Goal: Task Accomplishment & Management: Complete application form

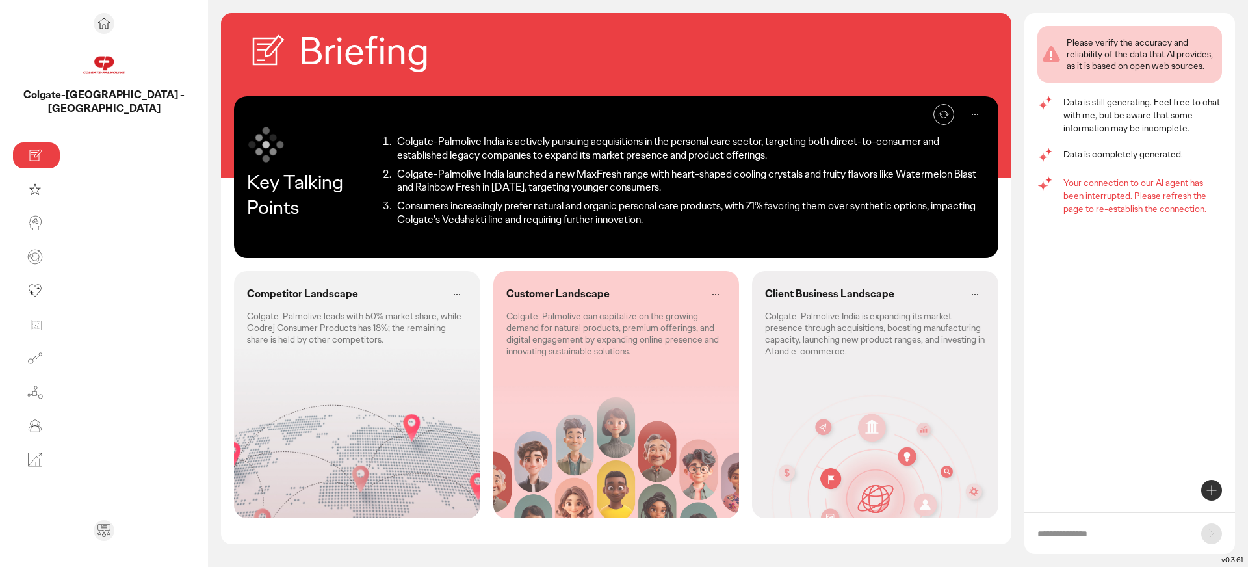
click at [1213, 482] on icon at bounding box center [1212, 490] width 16 height 16
click at [1144, 440] on p "Create discussion questions" at bounding box center [1125, 438] width 110 height 13
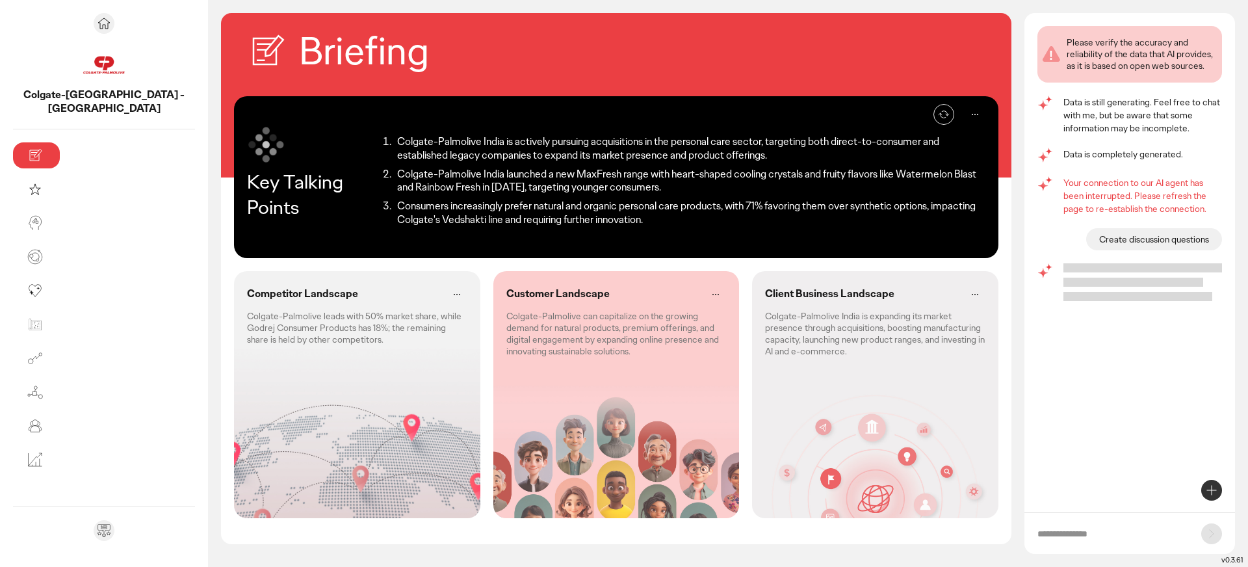
click at [1083, 276] on div at bounding box center [1143, 282] width 159 height 38
click at [393, 210] on li "Consumers increasingly prefer natural and organic personal care products, with …" at bounding box center [689, 213] width 592 height 27
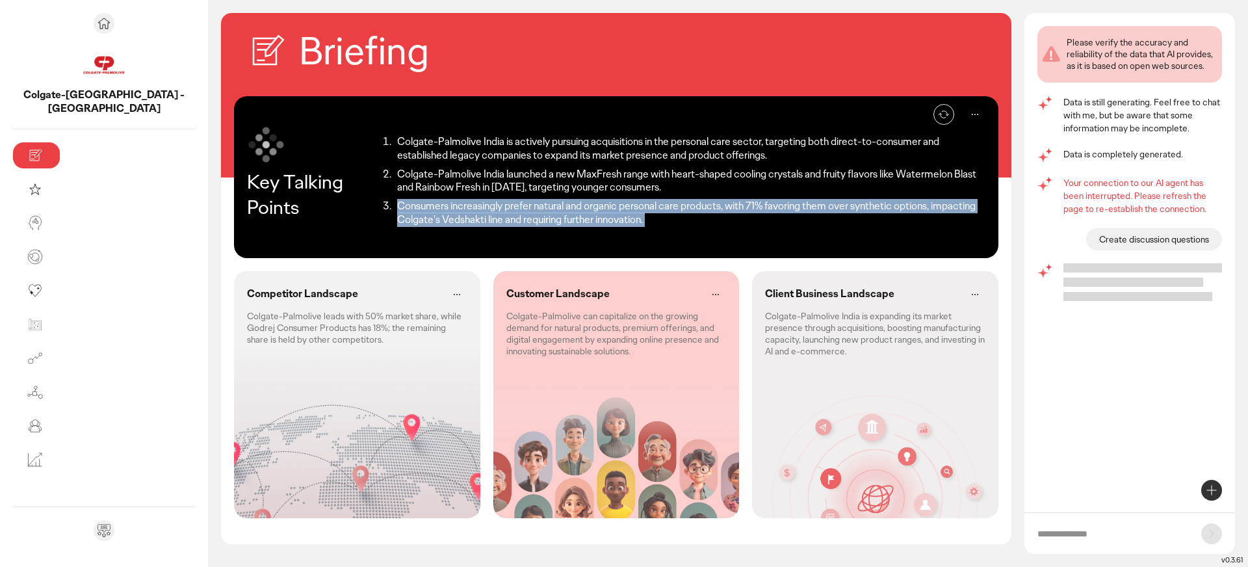
click at [393, 210] on li "Consumers increasingly prefer natural and organic personal care products, with …" at bounding box center [689, 213] width 592 height 27
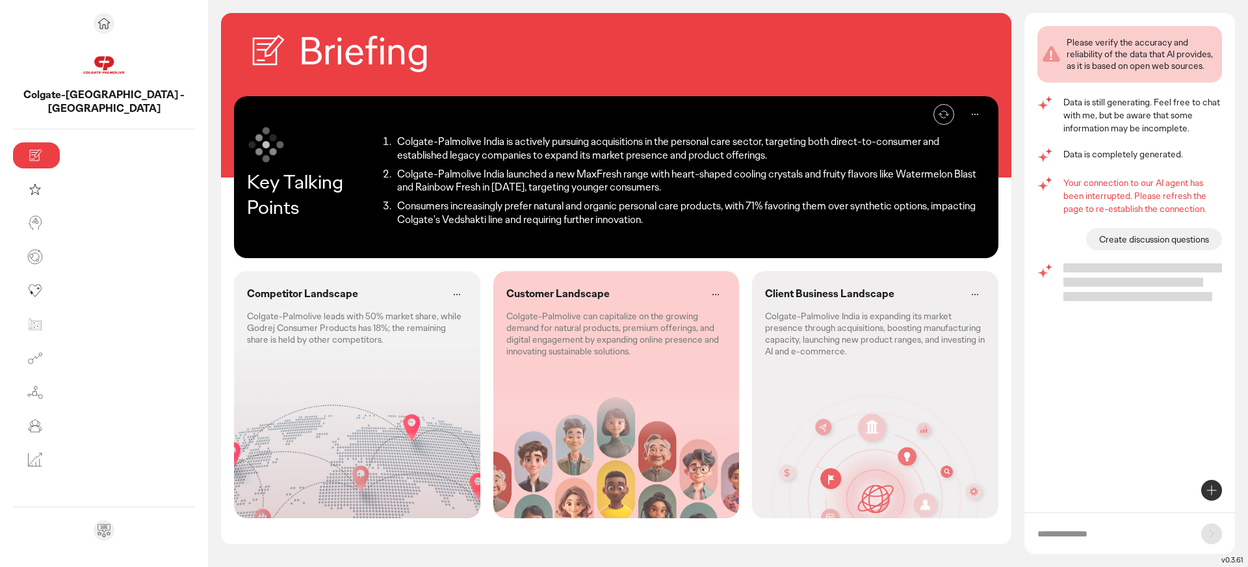
click at [595, 188] on li "Colgate-Palmolive India launched a new MaxFresh range with heart-shaped cooling…" at bounding box center [689, 181] width 592 height 27
click at [288, 365] on div "Competitor Landscape Colgate-Palmolive leads with 50% market share, while Godre…" at bounding box center [357, 394] width 246 height 247
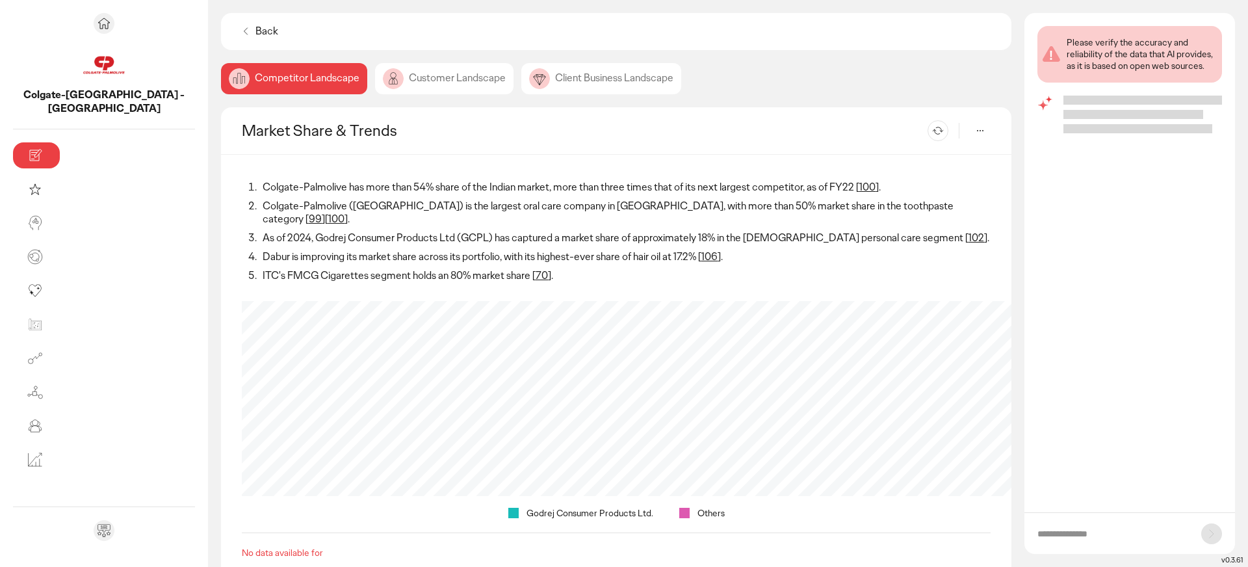
click at [375, 75] on div "Customer Landscape" at bounding box center [444, 78] width 138 height 31
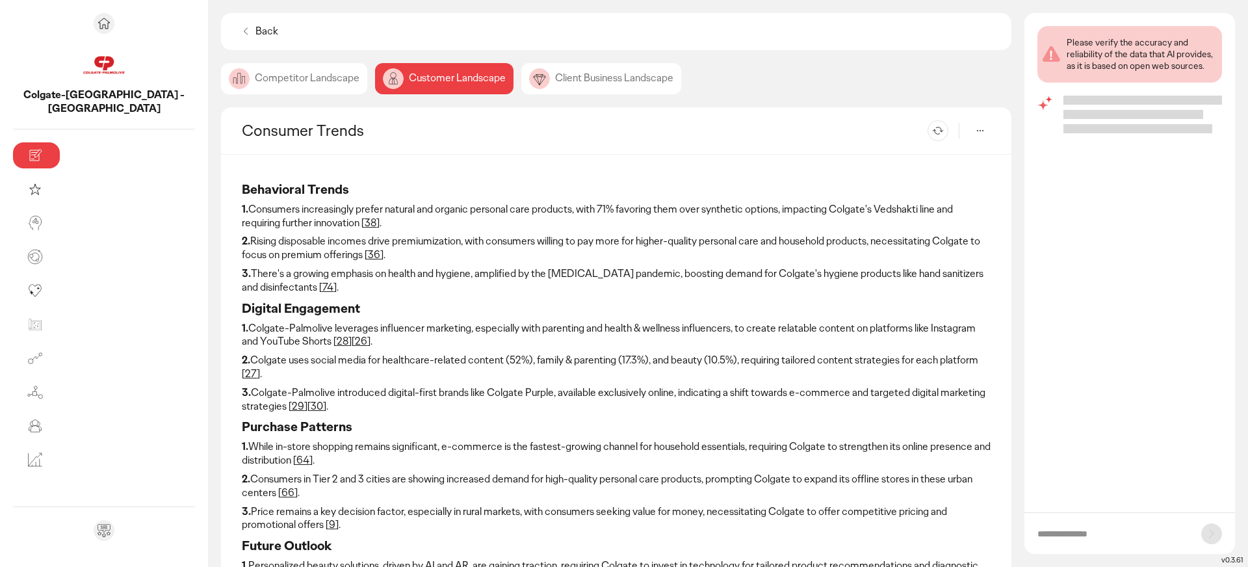
click at [521, 75] on div "Client Business Landscape" at bounding box center [601, 78] width 160 height 31
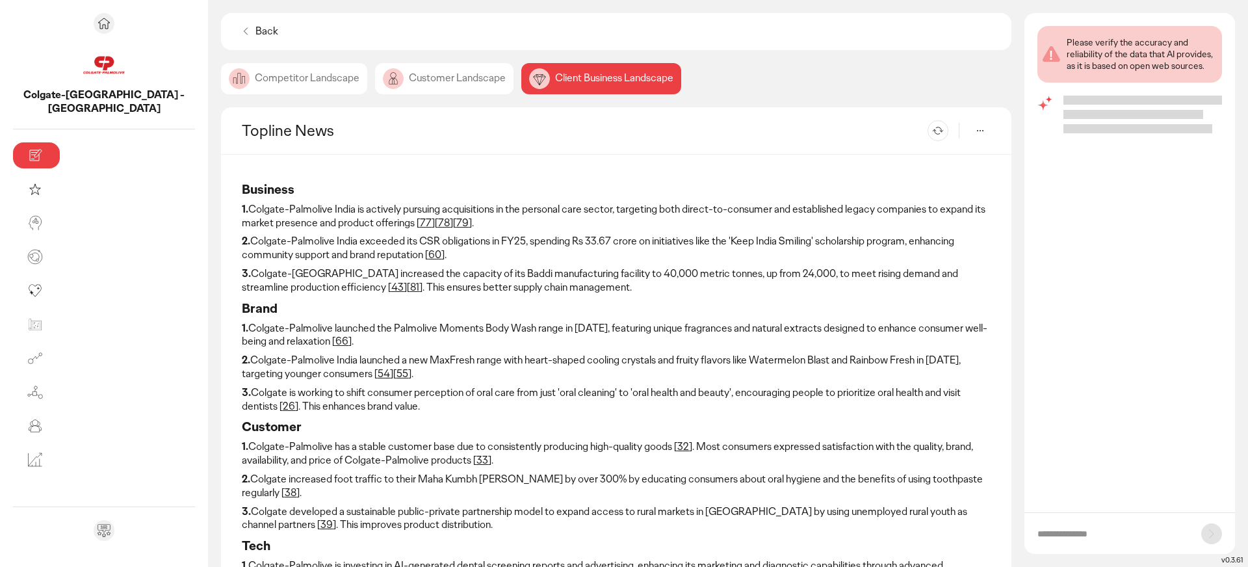
click at [256, 32] on p "Back" at bounding box center [267, 32] width 23 height 14
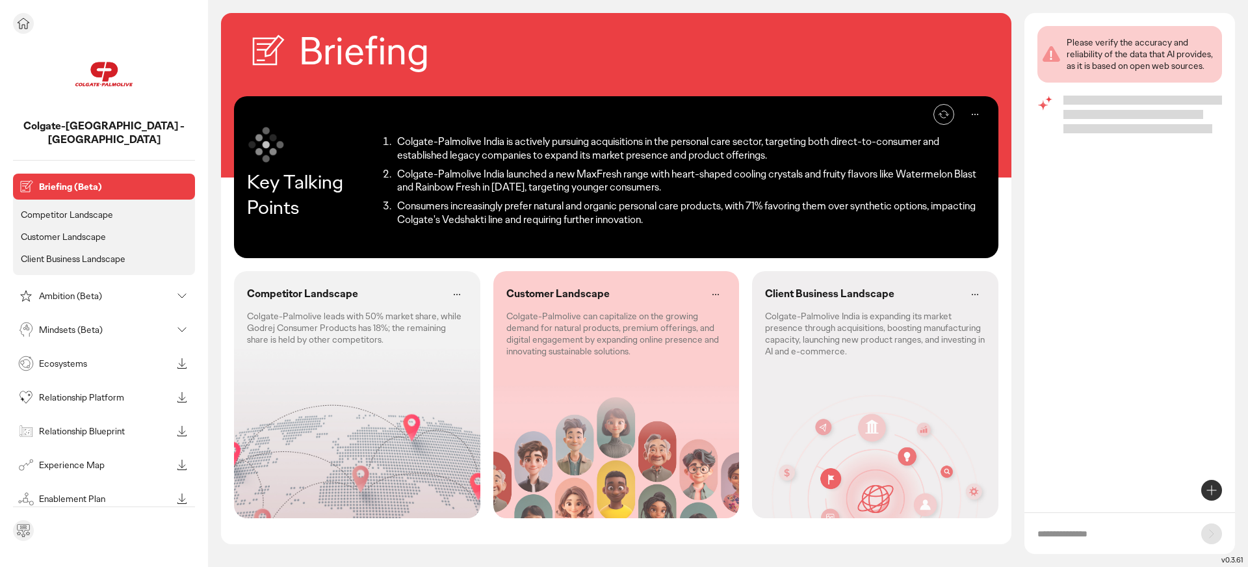
click at [21, 23] on icon at bounding box center [24, 24] width 16 height 16
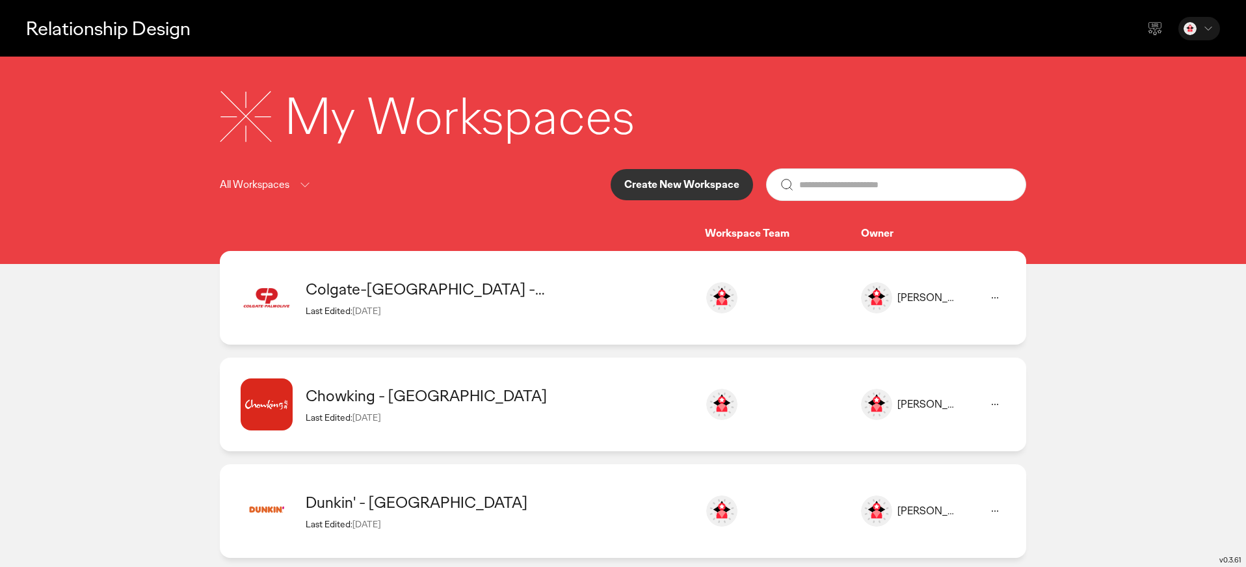
click at [144, 261] on div "My Workspaces All Workspaces Create New Workspace Workspace Team Owner" at bounding box center [623, 160] width 1246 height 207
click at [502, 288] on div "Colgate-Palmolive - India" at bounding box center [499, 289] width 386 height 20
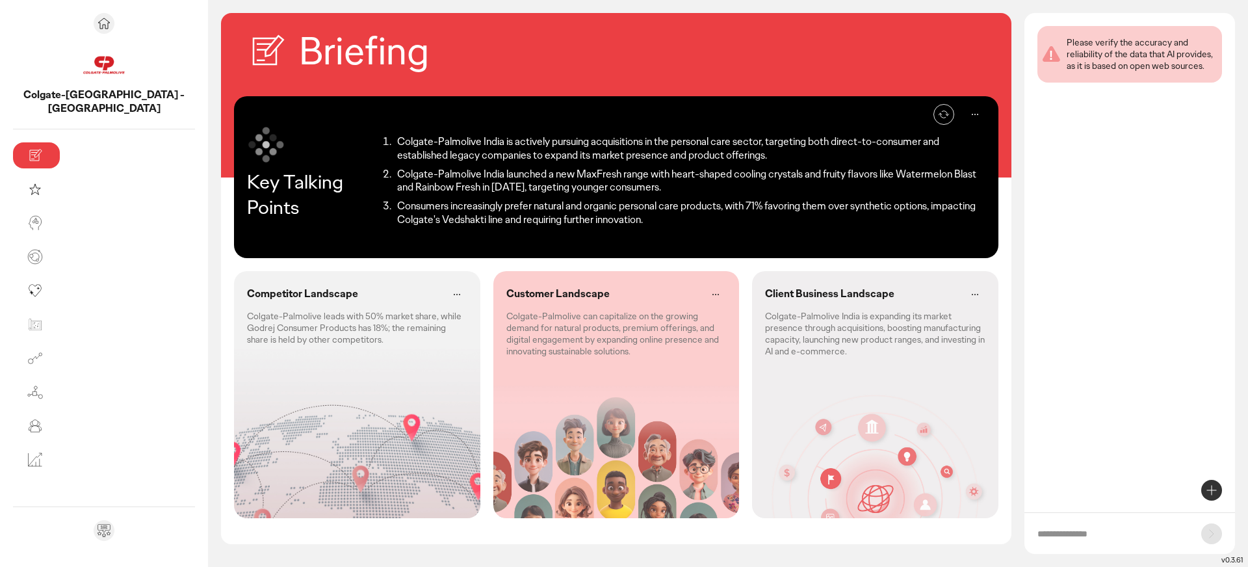
click at [814, 295] on p "Client Business Landscape" at bounding box center [829, 294] width 129 height 14
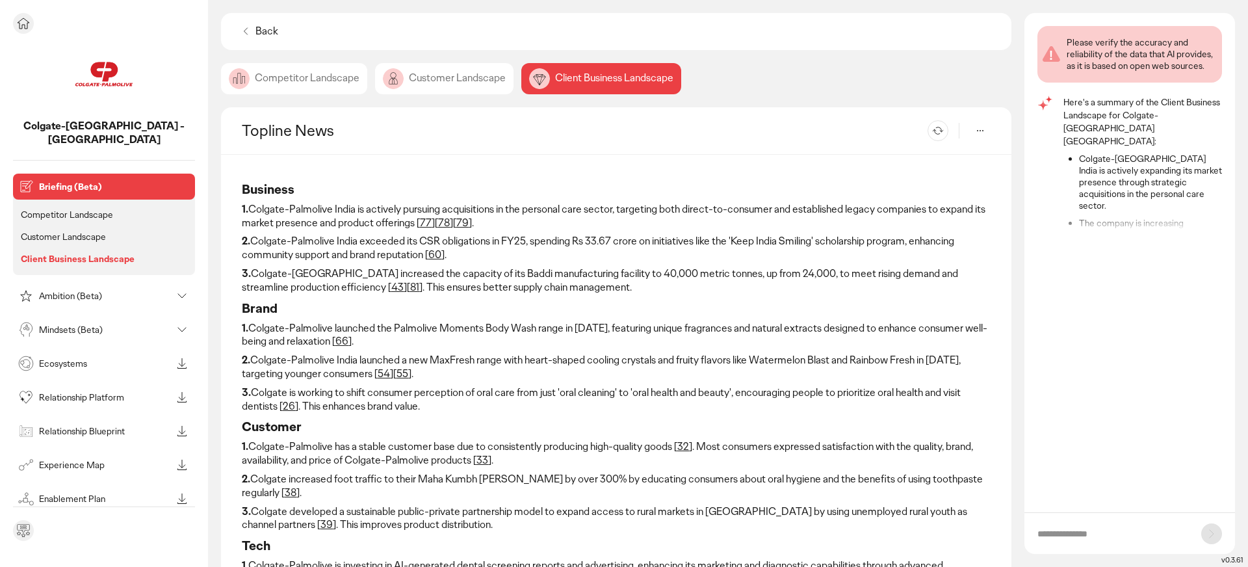
click at [13, 25] on button at bounding box center [23, 23] width 21 height 21
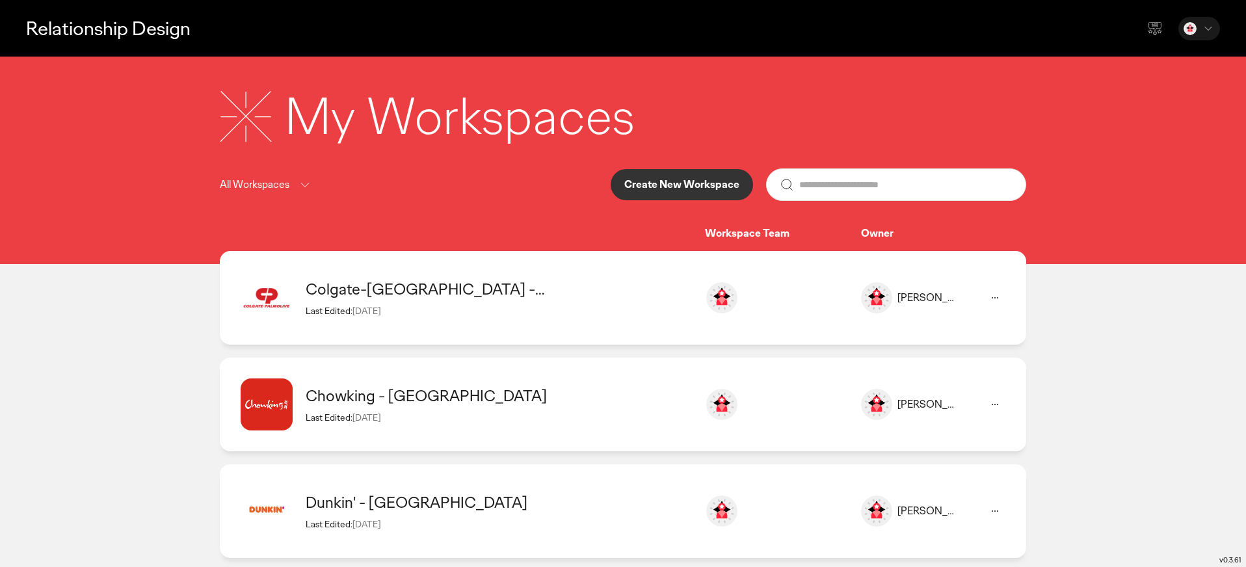
click at [457, 192] on div "All Workspaces Create New Workspace" at bounding box center [623, 184] width 806 height 33
click at [674, 192] on button "Create New Workspace" at bounding box center [682, 184] width 142 height 31
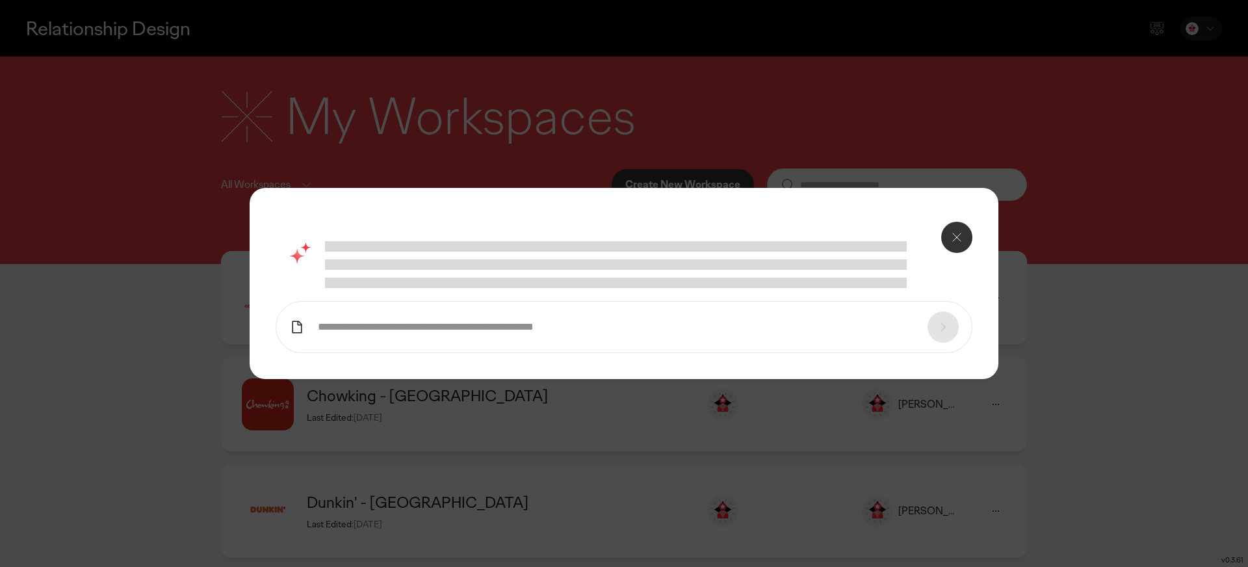
click at [433, 321] on input "text" at bounding box center [616, 328] width 597 height 14
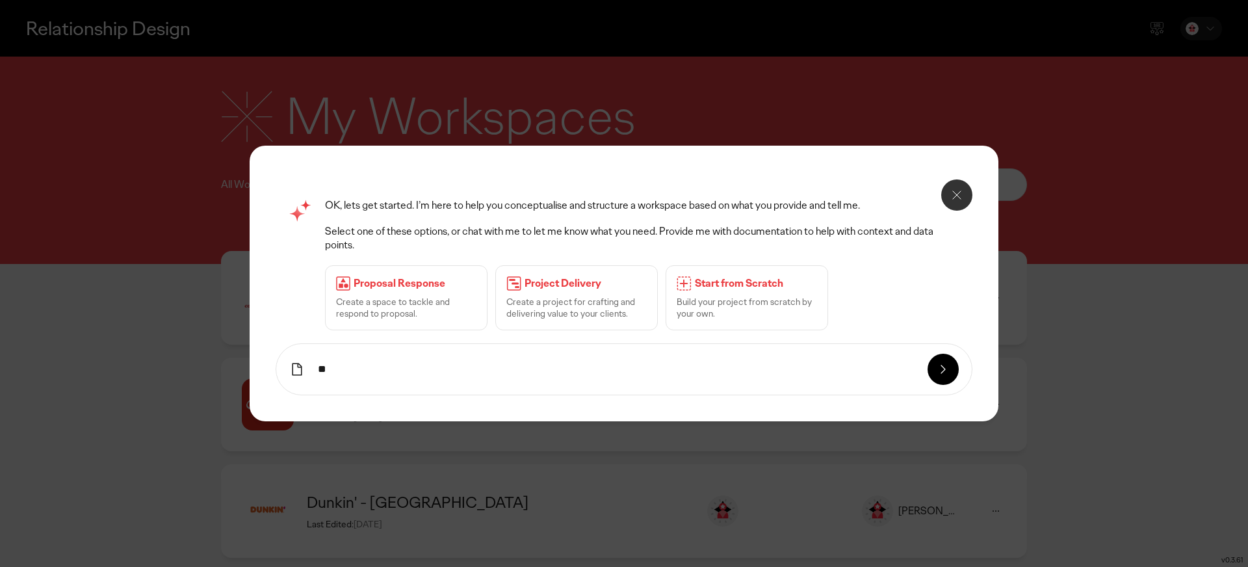
type input "*"
type input "**********"
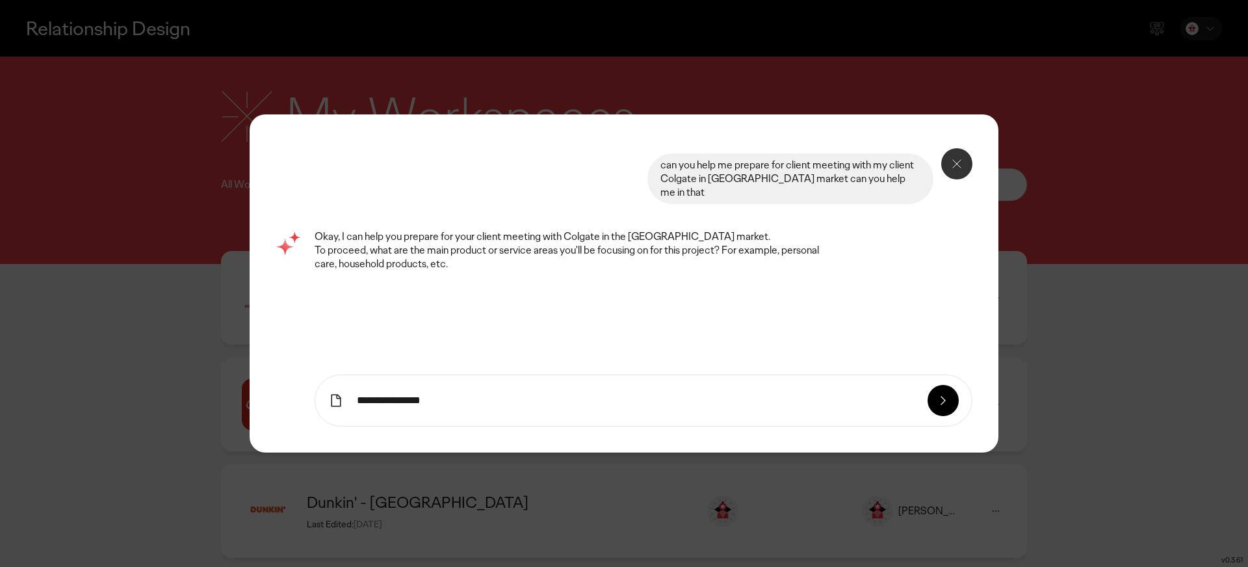
type input "**********"
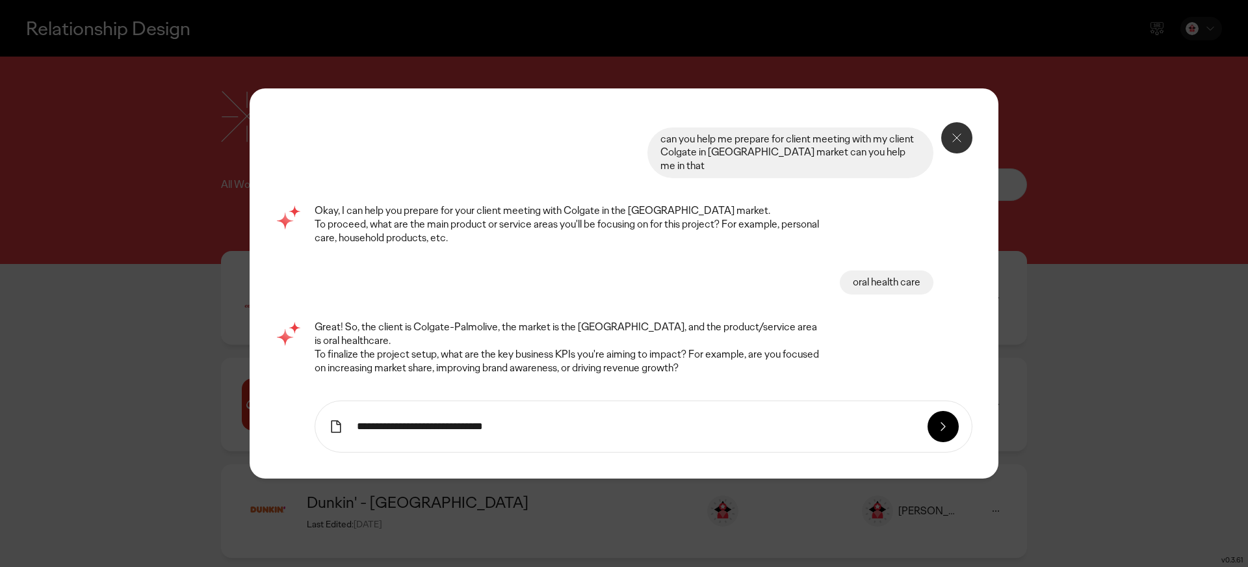
type input "**********"
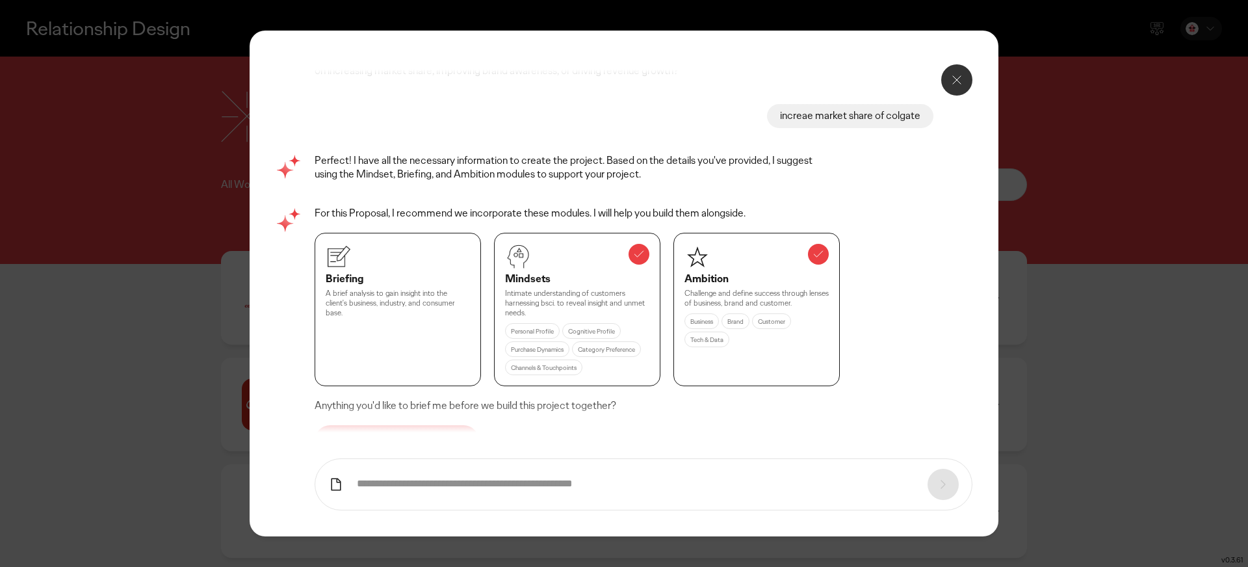
scroll to position [241, 0]
click at [388, 423] on button "Done, bring me to the project" at bounding box center [397, 438] width 164 height 31
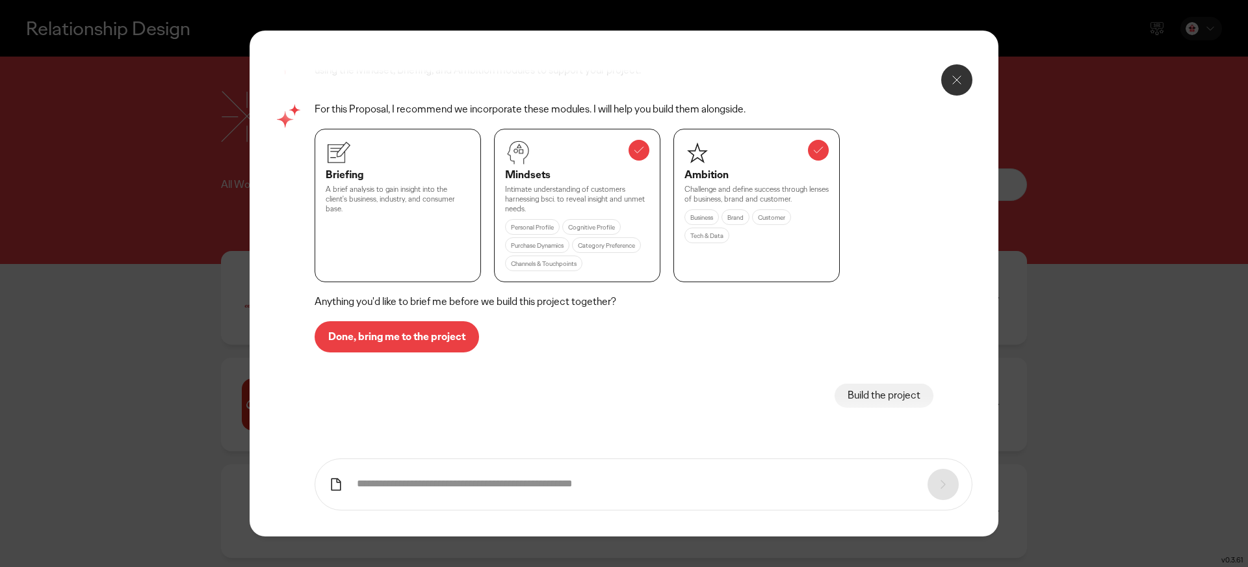
scroll to position [427, 0]
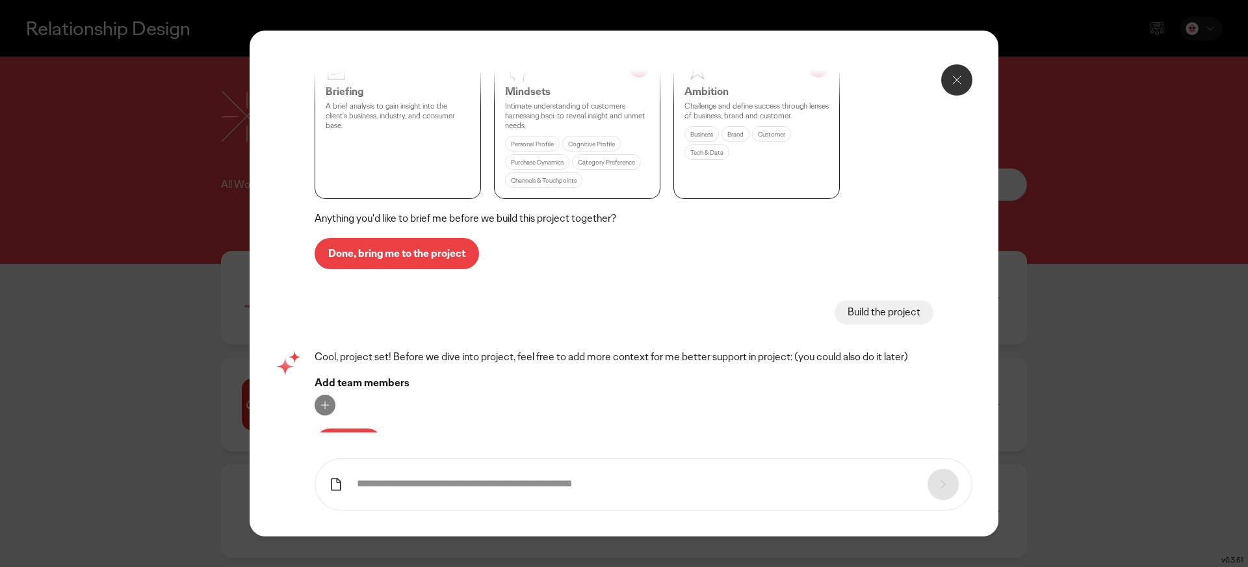
click at [369, 439] on p "Let's roll" at bounding box center [348, 444] width 41 height 10
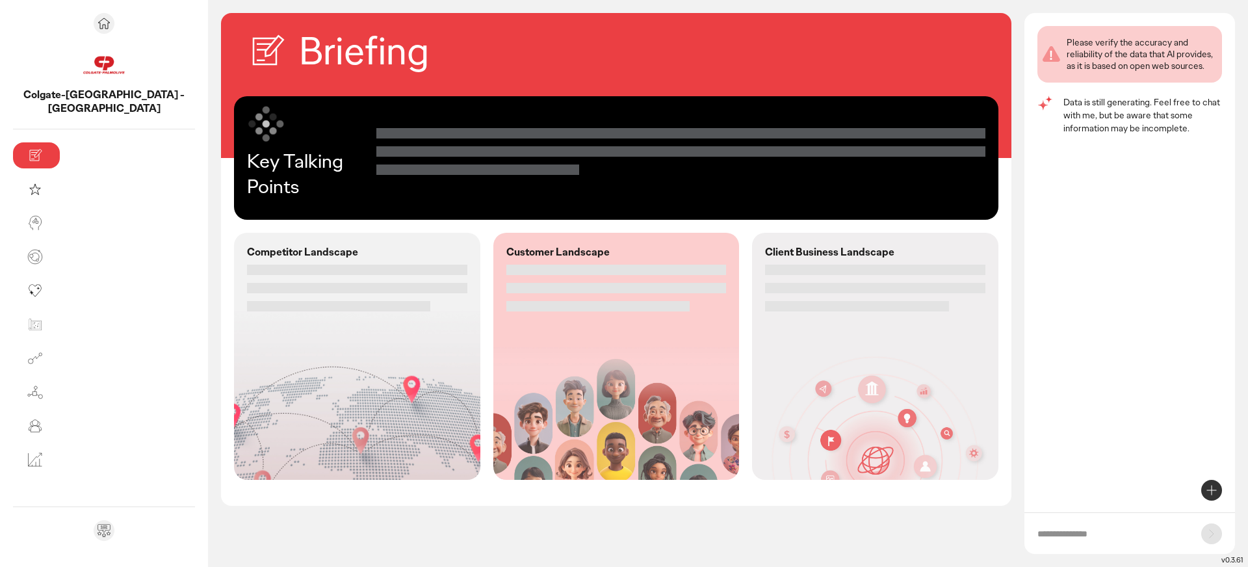
click at [734, 270] on div at bounding box center [674, 270] width 220 height 10
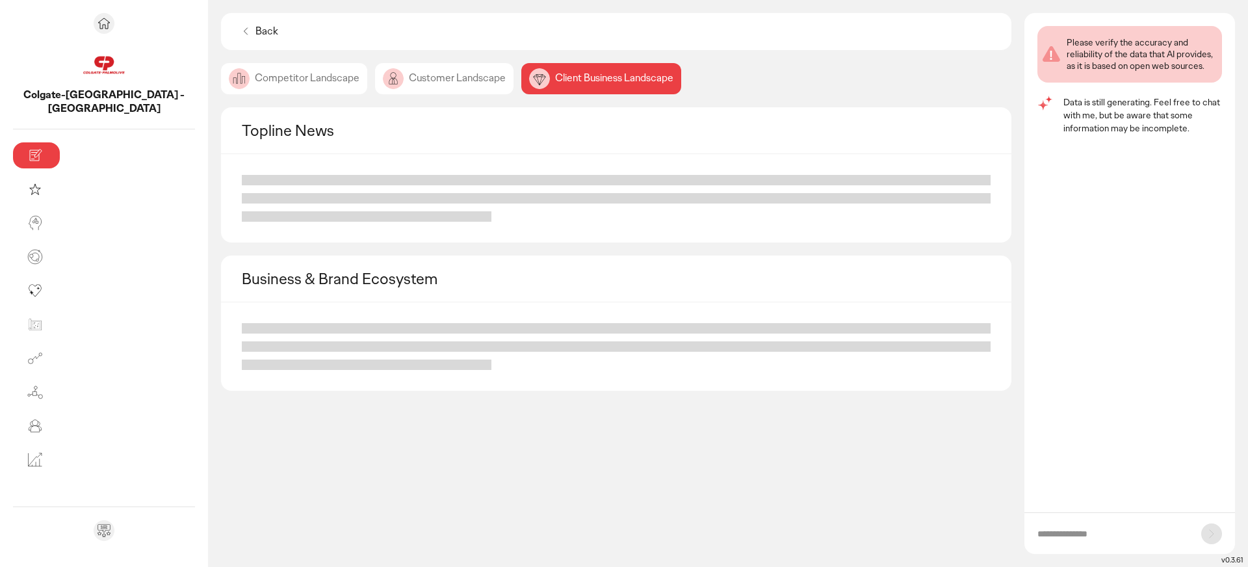
click at [375, 85] on div "Customer Landscape" at bounding box center [444, 78] width 138 height 31
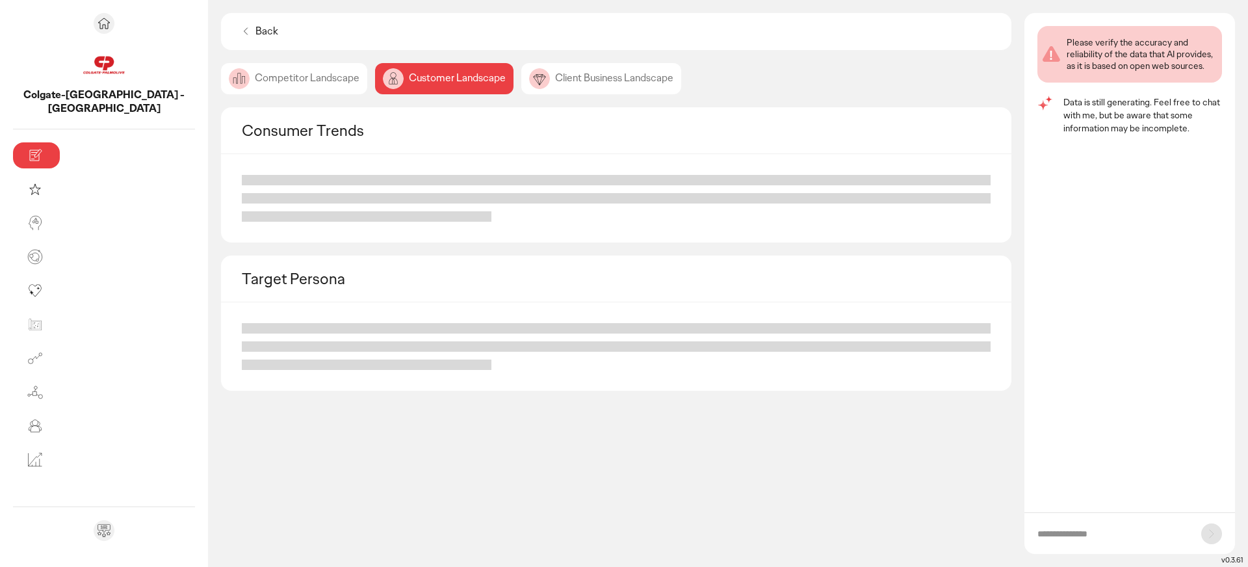
click at [221, 79] on div "Competitor Landscape" at bounding box center [294, 78] width 146 height 31
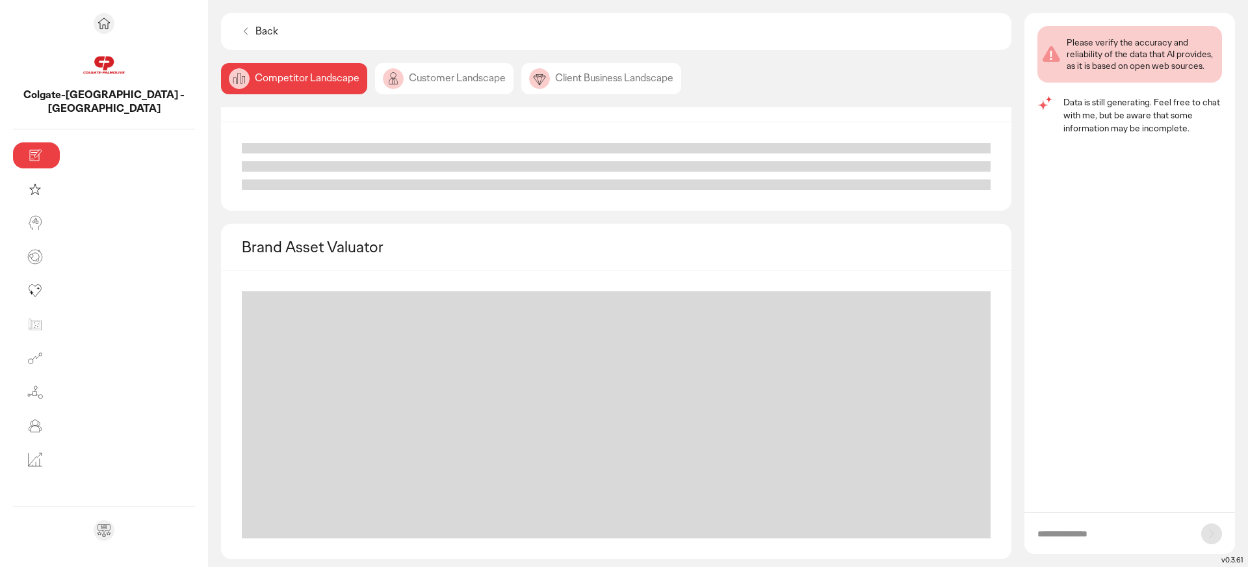
scroll to position [386, 0]
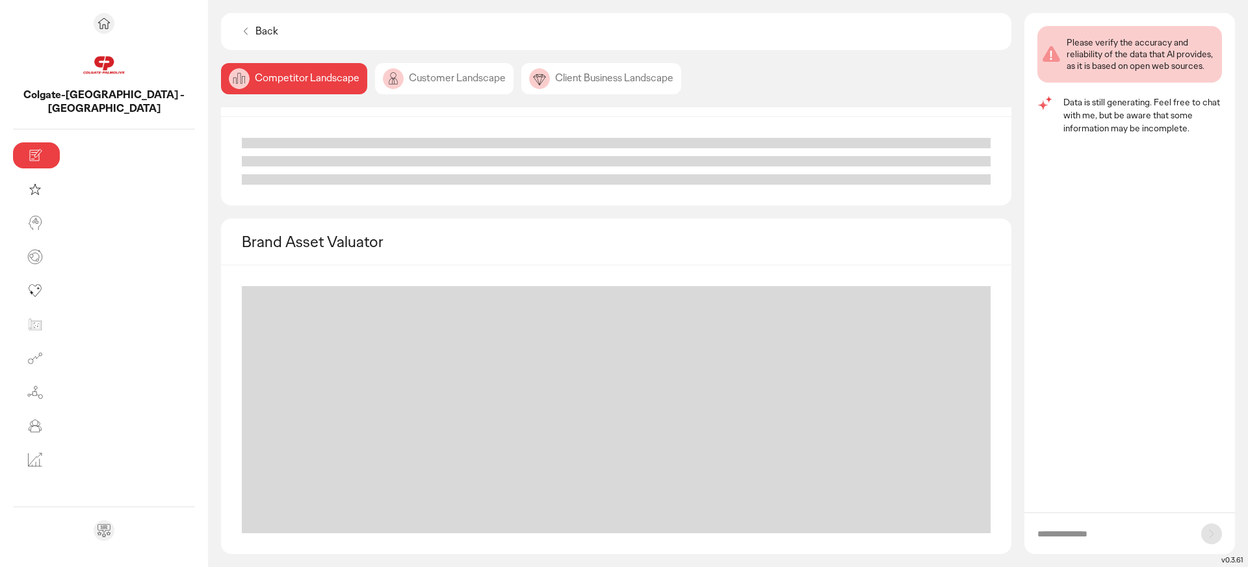
click at [521, 81] on div "Client Business Landscape" at bounding box center [601, 78] width 160 height 31
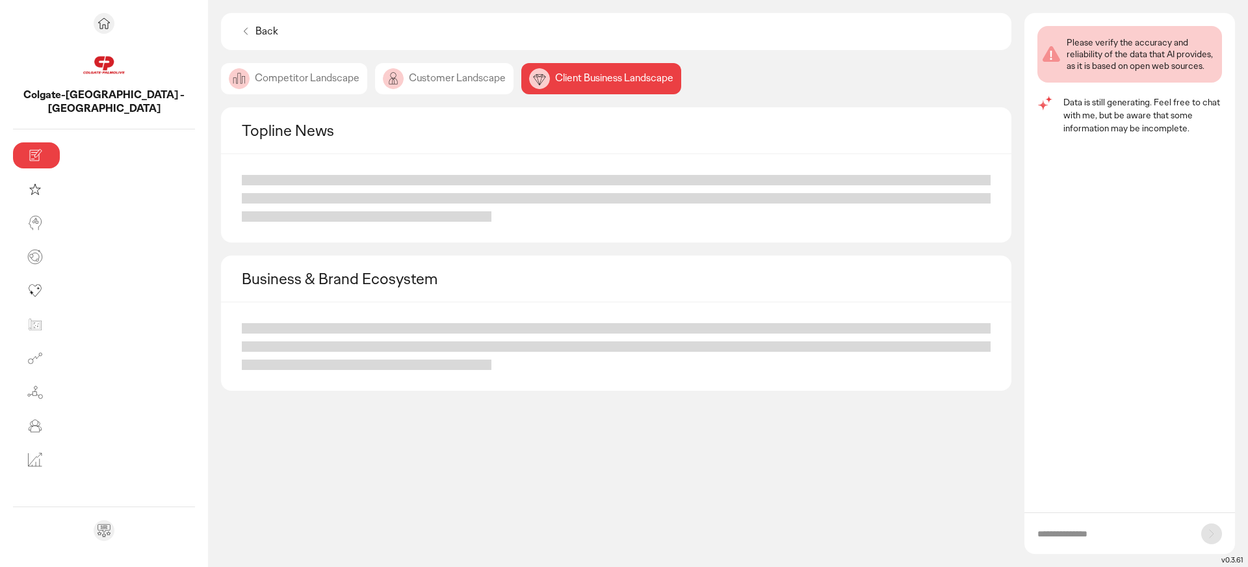
click at [256, 33] on p "Back" at bounding box center [267, 32] width 23 height 14
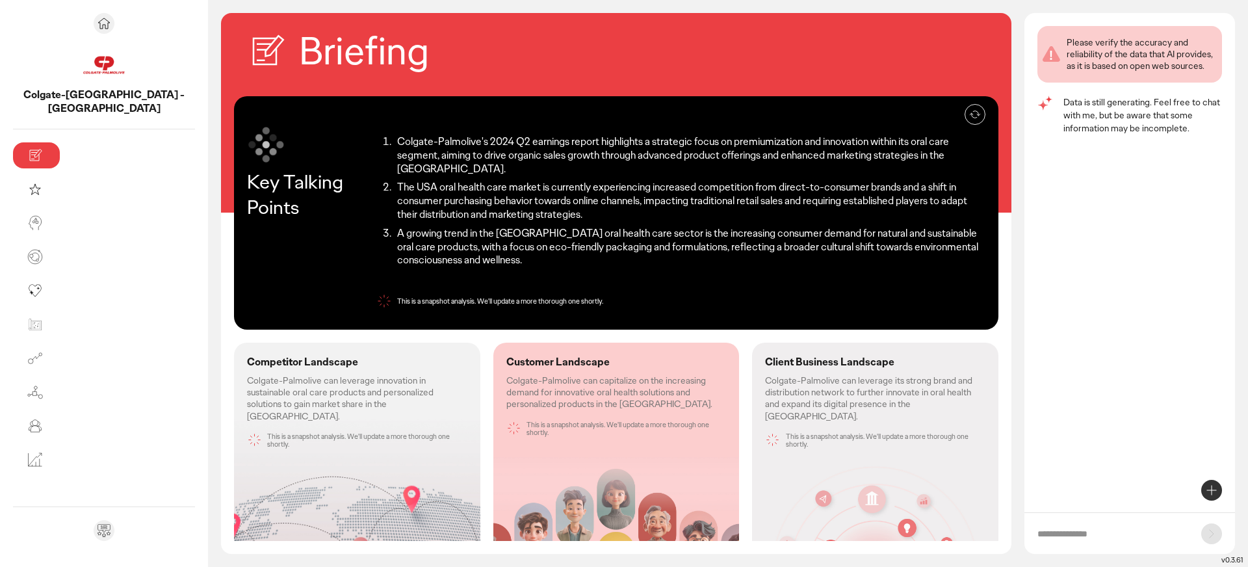
click at [791, 343] on div "Client Business Landscape Colgate-Palmolive can leverage its strong brand and d…" at bounding box center [875, 402] width 246 height 118
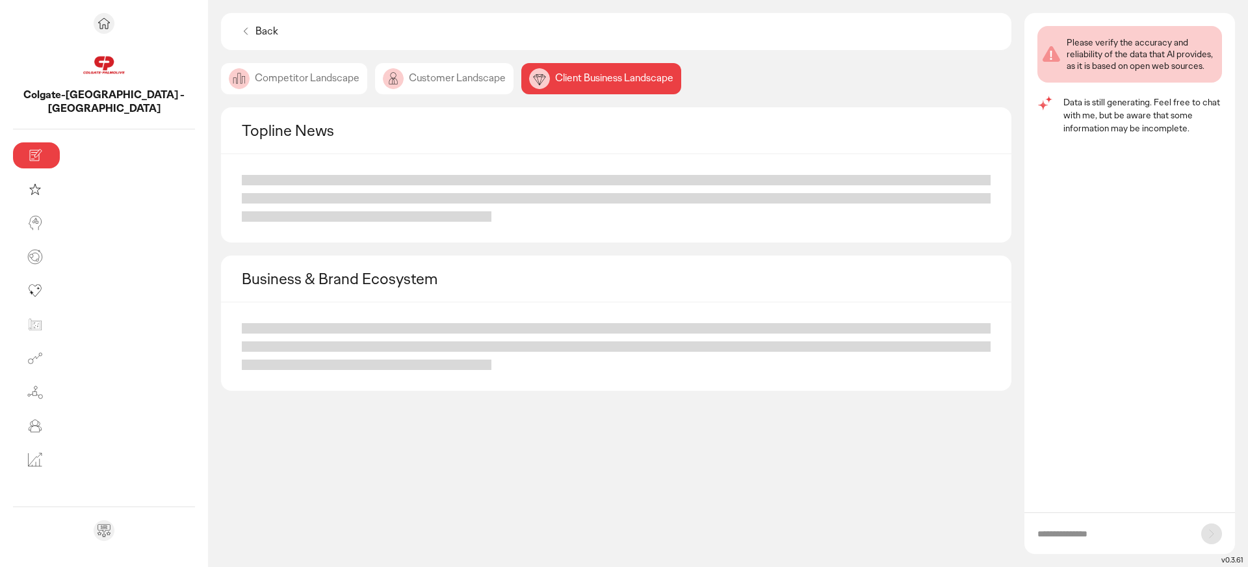
click at [375, 71] on div "Customer Landscape" at bounding box center [444, 78] width 138 height 31
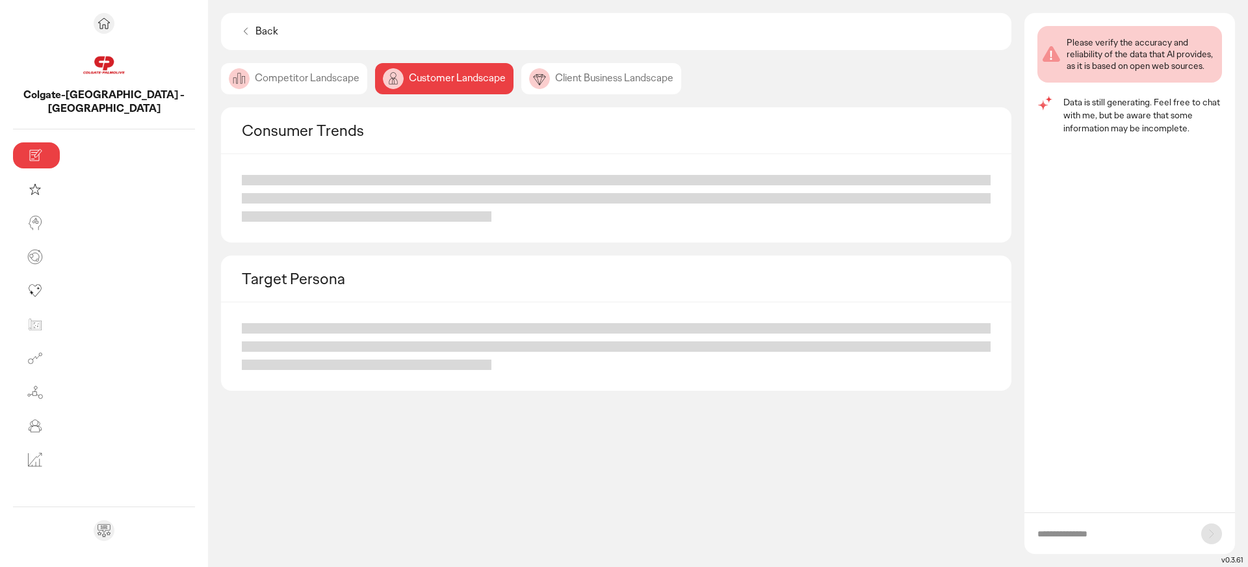
click at [221, 68] on div "Competitor Landscape" at bounding box center [294, 78] width 146 height 31
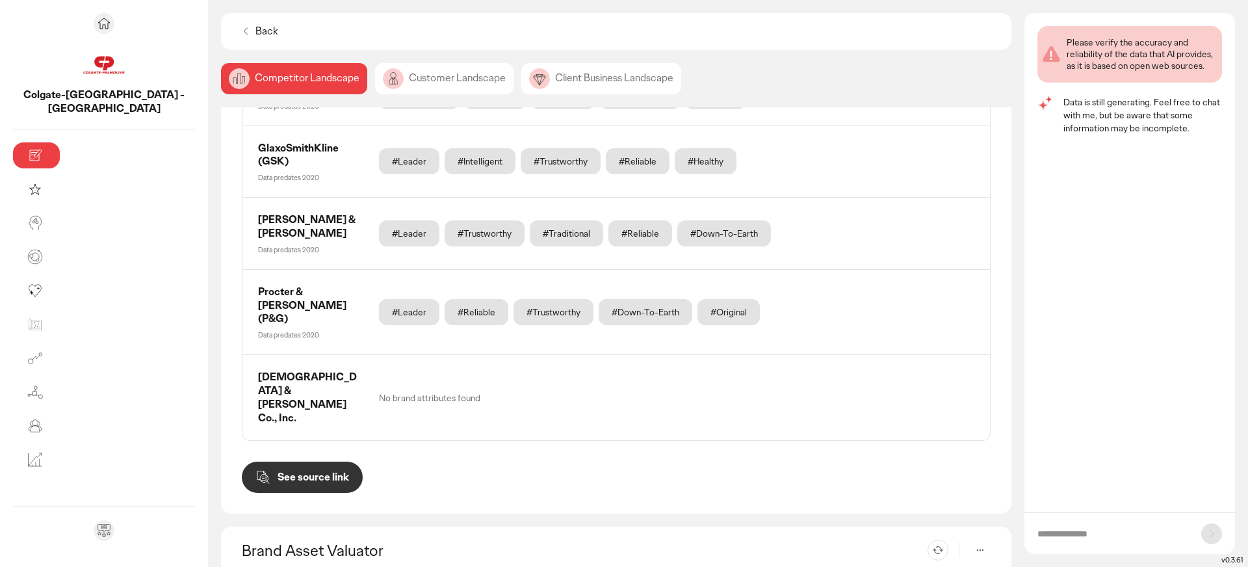
scroll to position [531, 0]
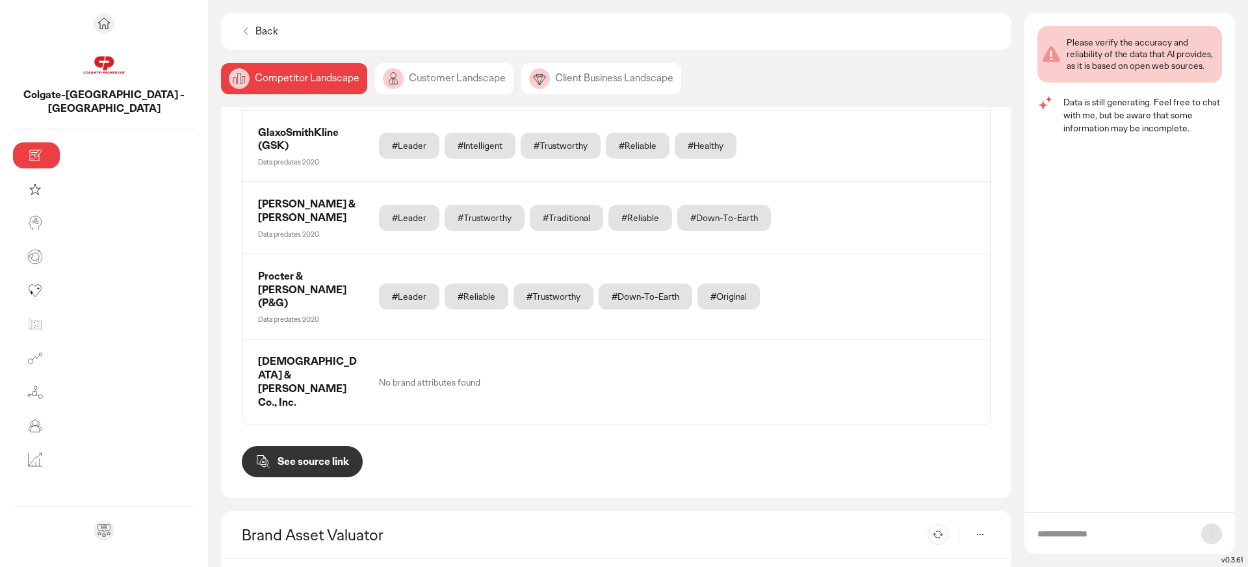
click at [242, 446] on button "See source link" at bounding box center [302, 461] width 121 height 31
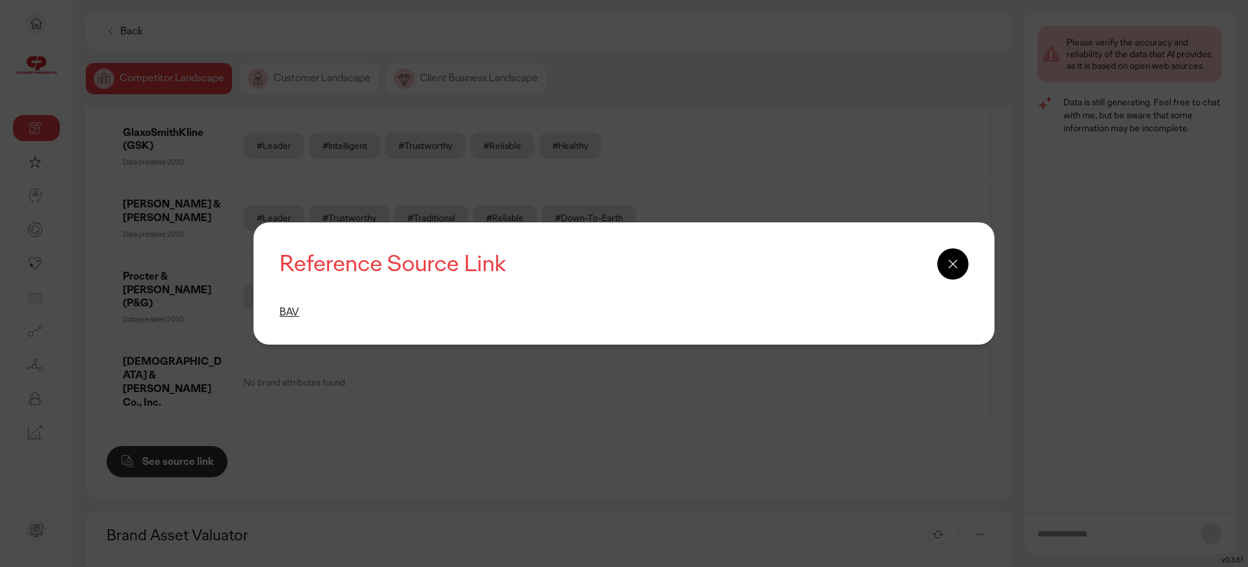
click at [286, 311] on link "BAV" at bounding box center [290, 312] width 20 height 14
click at [493, 354] on div "Reference Source Link BAV" at bounding box center [624, 283] width 1248 height 567
click at [943, 260] on div at bounding box center [953, 263] width 31 height 31
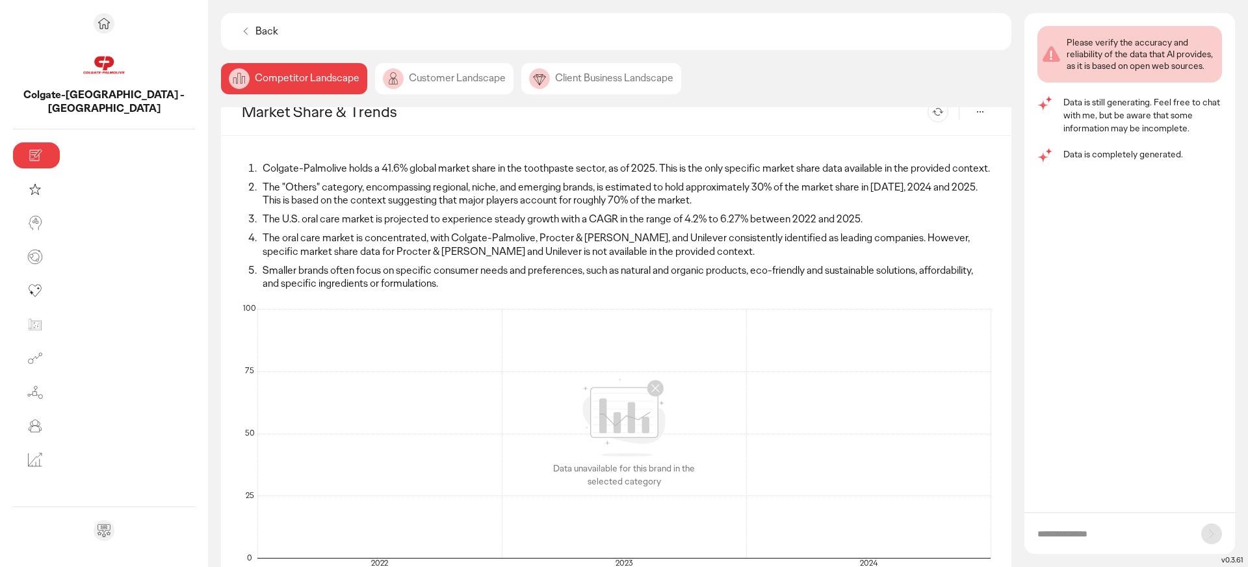
scroll to position [0, 0]
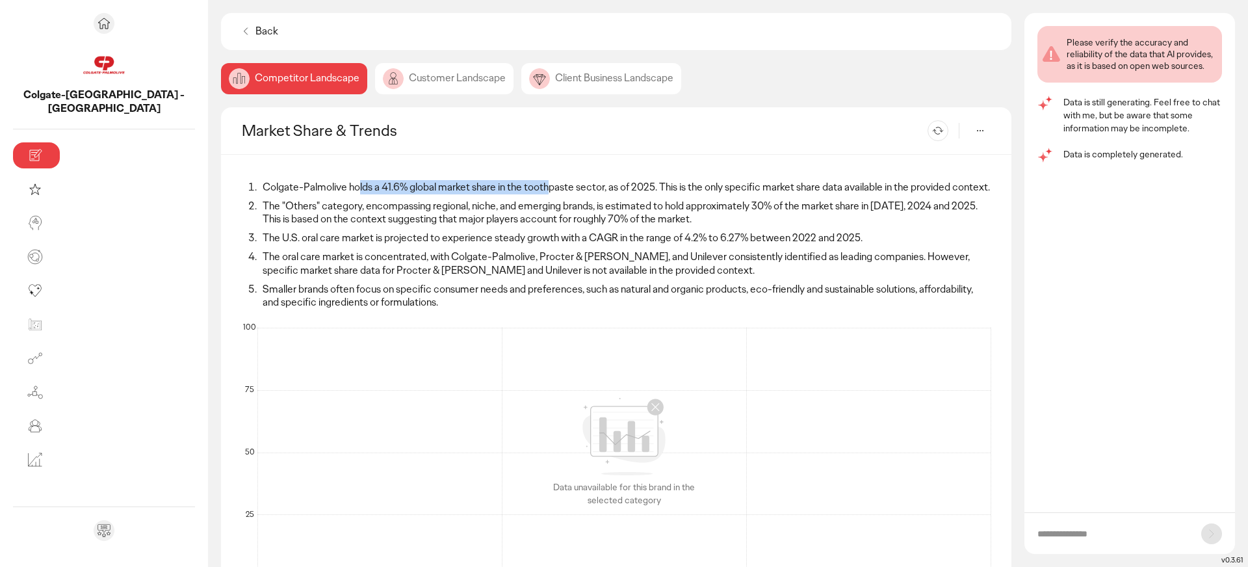
drag, startPoint x: 224, startPoint y: 185, endPoint x: 414, endPoint y: 187, distance: 189.9
click at [414, 187] on li "Colgate-Palmolive holds a 41.6% global market share in the toothpaste sector, a…" at bounding box center [625, 188] width 732 height 14
click at [389, 228] on ol "Colgate-Palmolive holds a 41.6% global market share in the toothpaste sector, a…" at bounding box center [616, 245] width 749 height 129
drag, startPoint x: 229, startPoint y: 191, endPoint x: 531, endPoint y: 181, distance: 302.5
click at [531, 181] on li "Colgate-Palmolive holds a 41.6% global market share in the toothpaste sector, a…" at bounding box center [625, 188] width 732 height 14
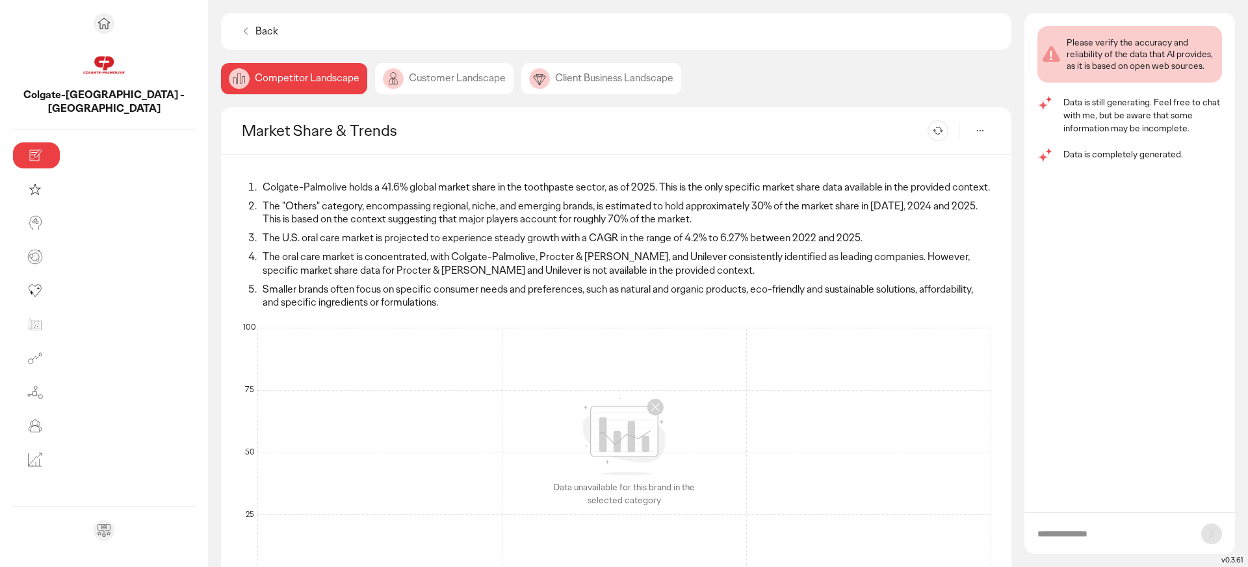
click at [259, 183] on li "Colgate-Palmolive holds a 41.6% global market share in the toothpaste sector, a…" at bounding box center [625, 188] width 732 height 14
drag, startPoint x: 168, startPoint y: 189, endPoint x: 286, endPoint y: 189, distance: 117.7
click at [286, 189] on li "Colgate-Palmolive holds a 41.6% global market share in the toothpaste sector, a…" at bounding box center [625, 188] width 732 height 14
drag, startPoint x: 285, startPoint y: 189, endPoint x: 190, endPoint y: 191, distance: 95.6
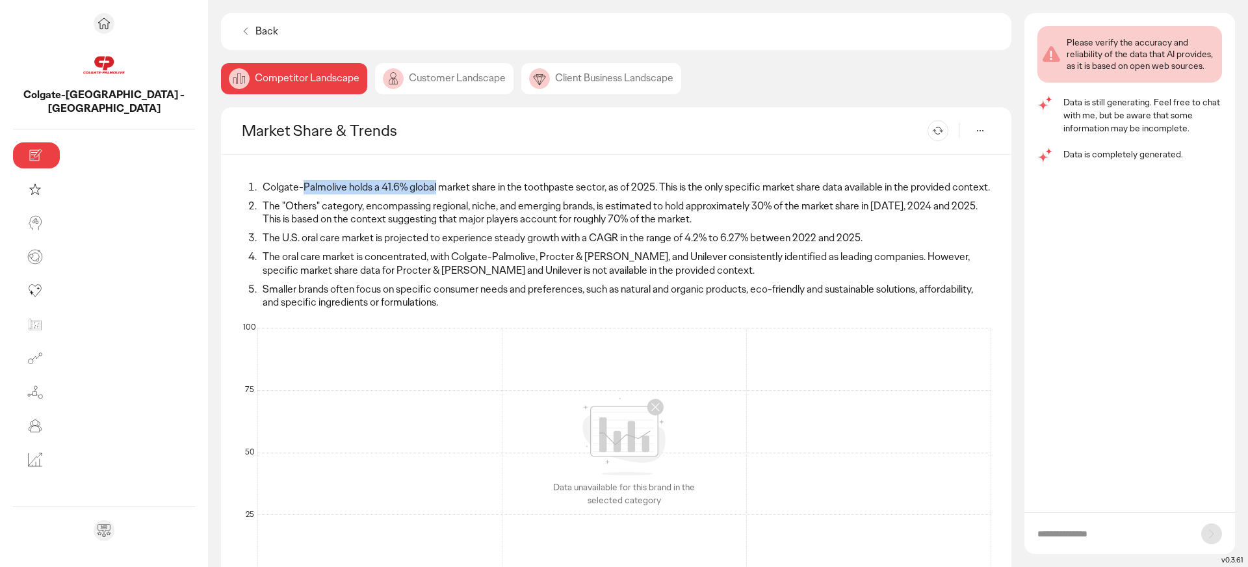
click at [259, 191] on li "Colgate-Palmolive holds a 41.6% global market share in the toothpaste sector, a…" at bounding box center [625, 188] width 732 height 14
click at [375, 80] on div "Customer Landscape" at bounding box center [444, 78] width 138 height 31
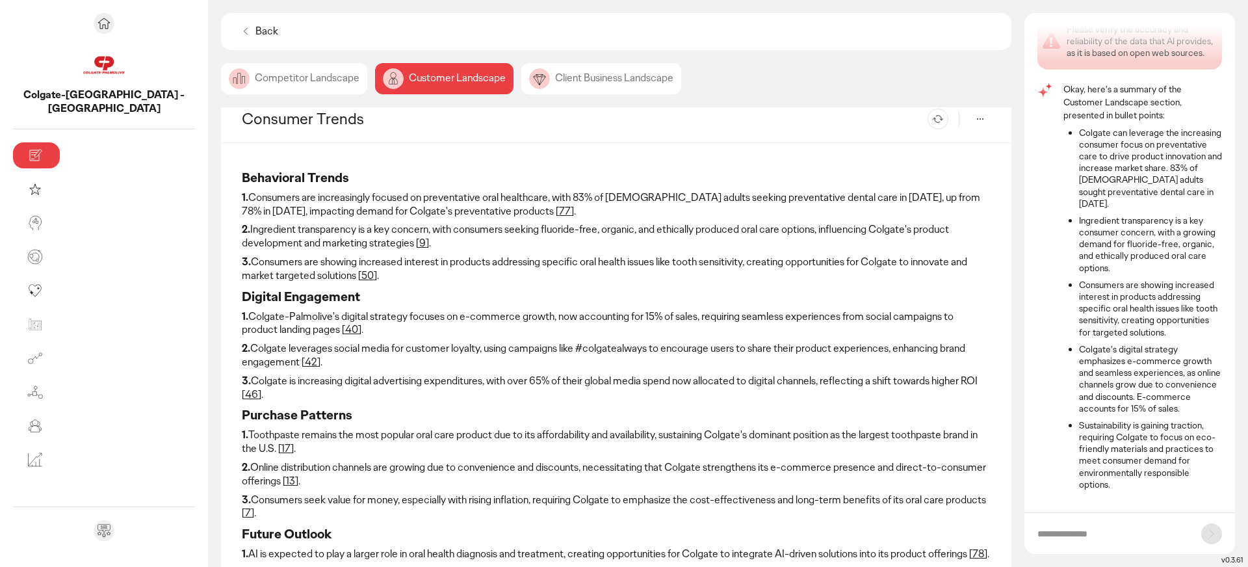
scroll to position [14, 0]
click at [559, 211] on link "77" at bounding box center [565, 209] width 12 height 14
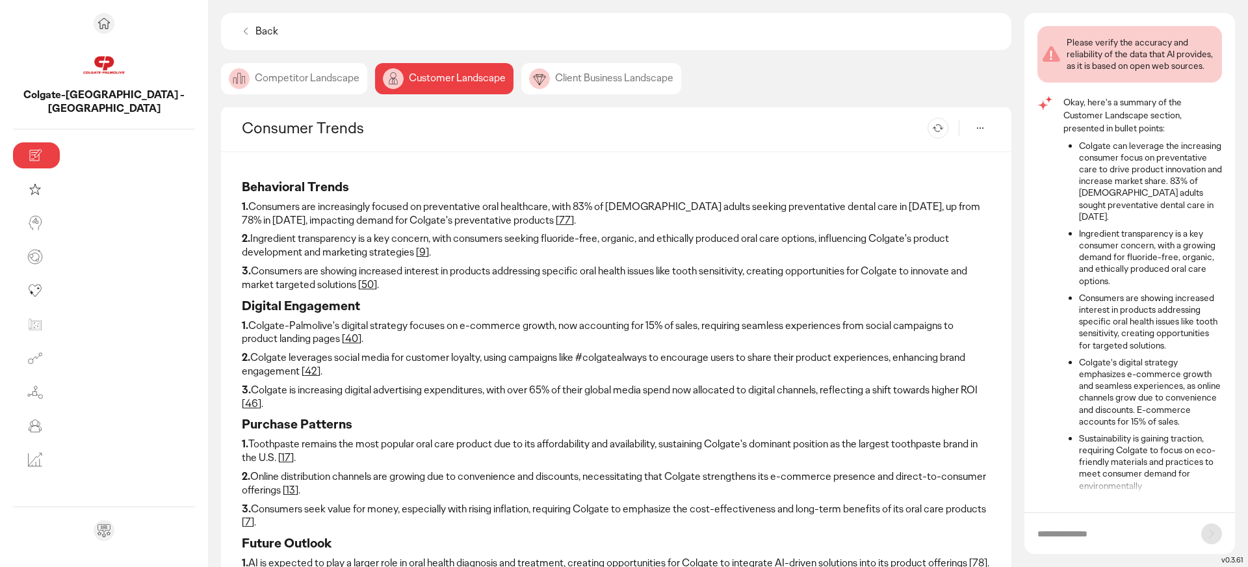
scroll to position [13, 0]
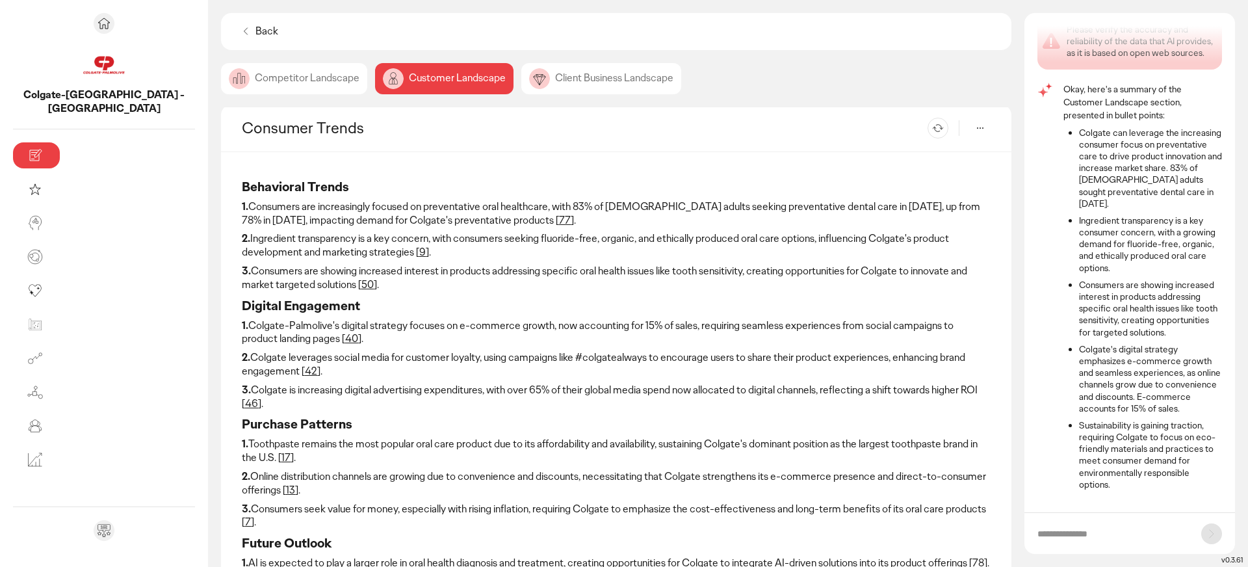
click at [258, 397] on link "46" at bounding box center [251, 404] width 13 height 14
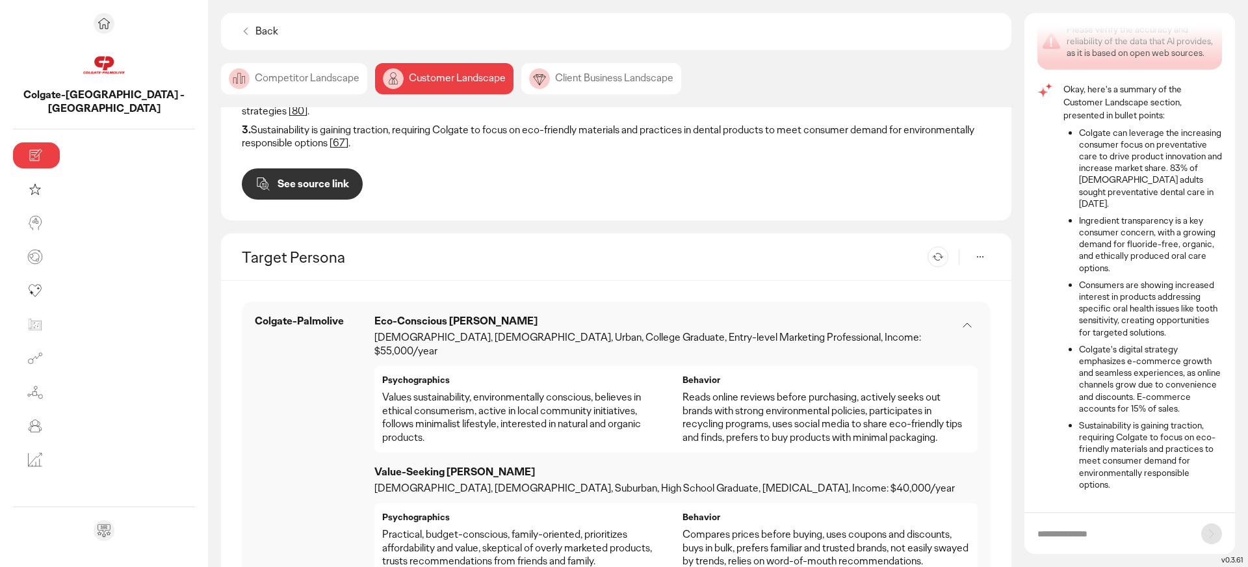
scroll to position [486, 0]
click at [255, 315] on p "Colgate-Palmolive" at bounding box center [299, 322] width 89 height 14
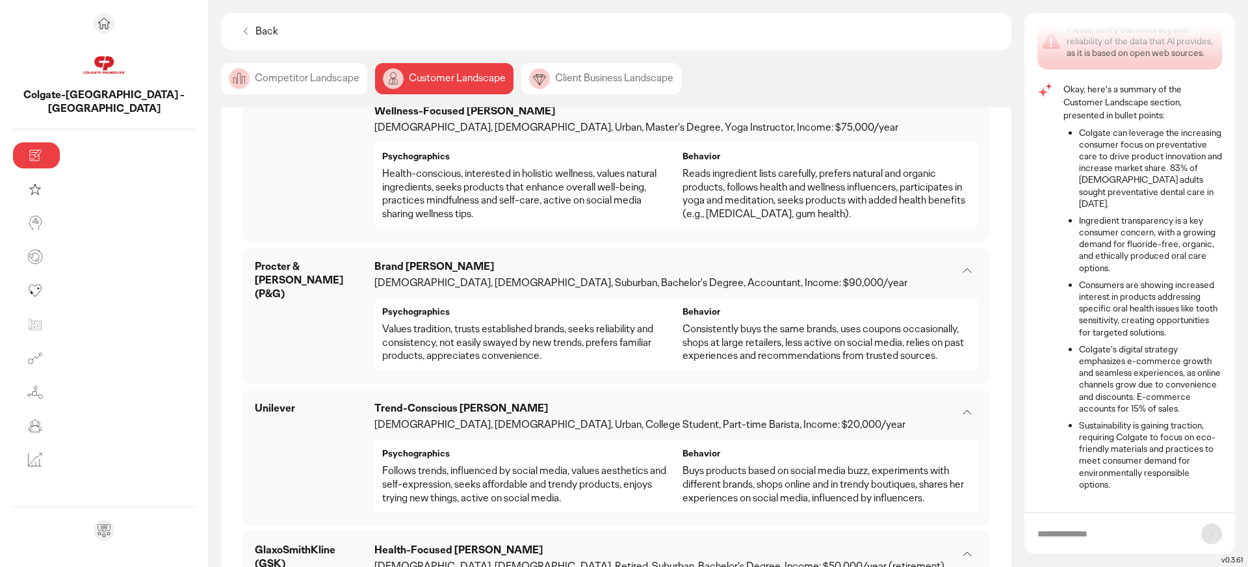
scroll to position [1196, 0]
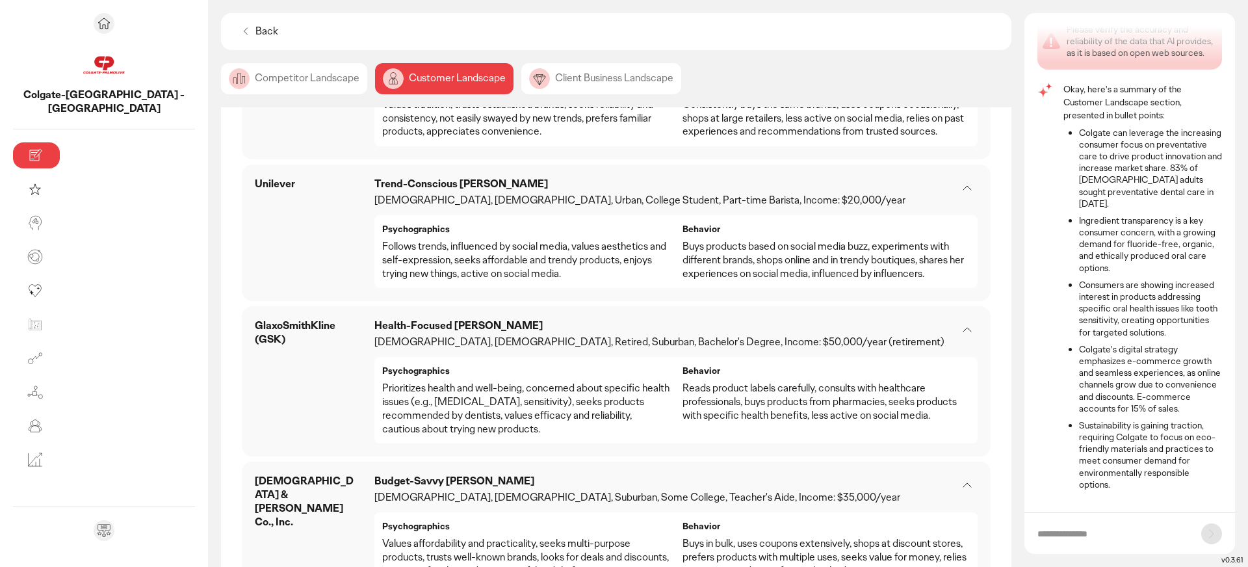
click at [521, 81] on div "Client Business Landscape" at bounding box center [601, 78] width 160 height 31
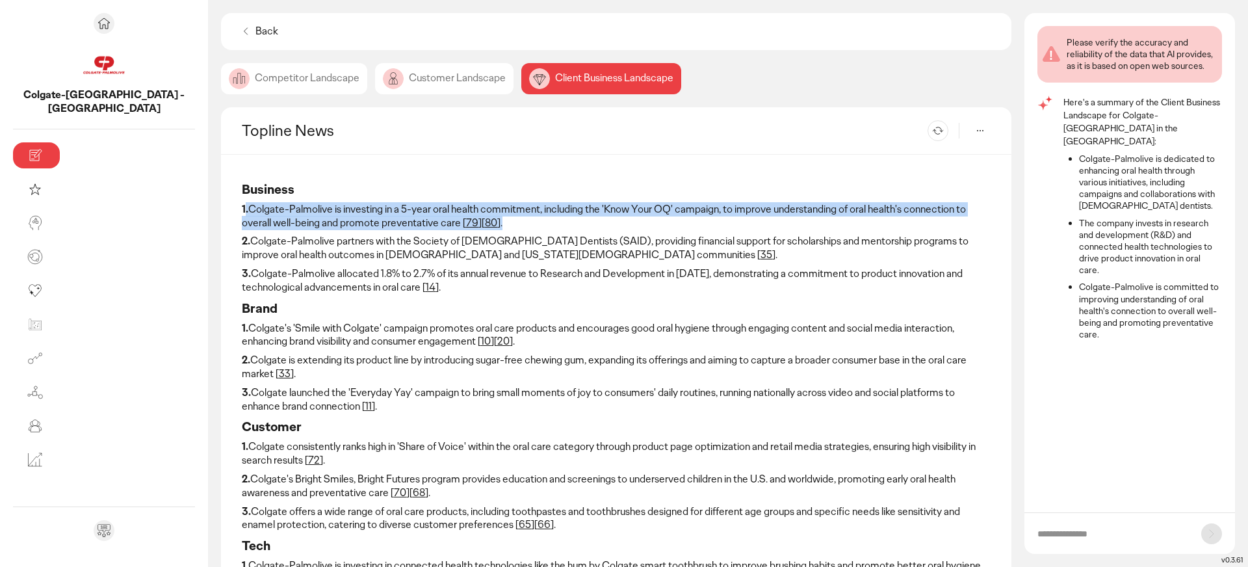
drag, startPoint x: 111, startPoint y: 204, endPoint x: 304, endPoint y: 223, distance: 194.0
click at [304, 223] on p "1. Colgate-Palmolive is investing in a 5-year oral health commitment, including…" at bounding box center [616, 216] width 749 height 27
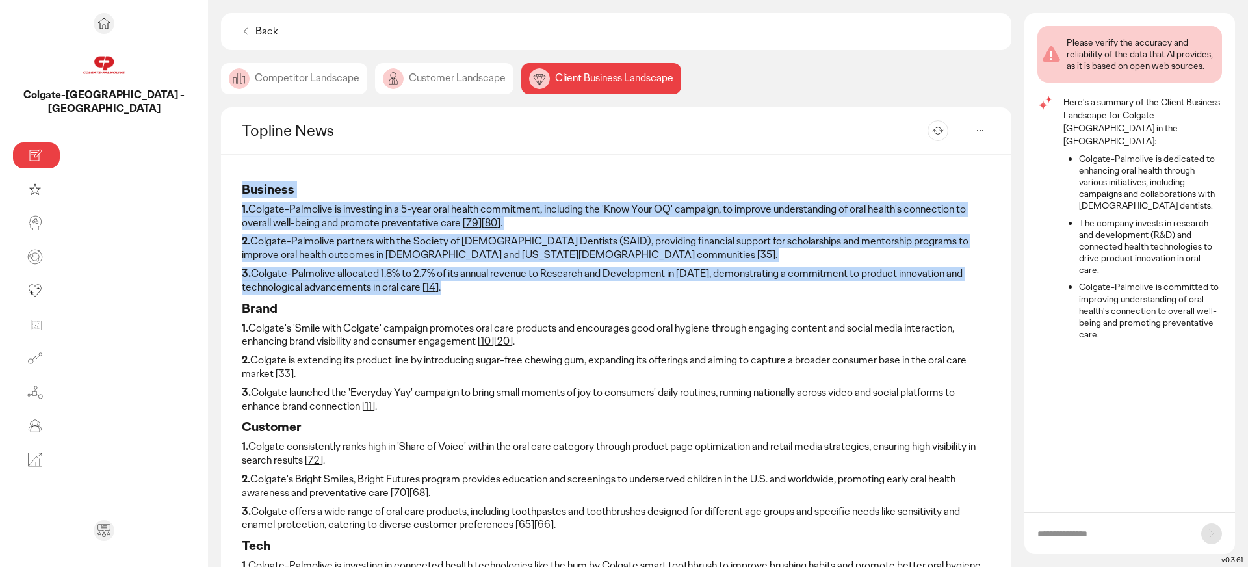
drag, startPoint x: 325, startPoint y: 293, endPoint x: 309, endPoint y: 167, distance: 127.2
click at [309, 167] on div "Business 1. Colgate-Palmolive is investing in a 5-year oral health commitment, …" at bounding box center [616, 438] width 791 height 566
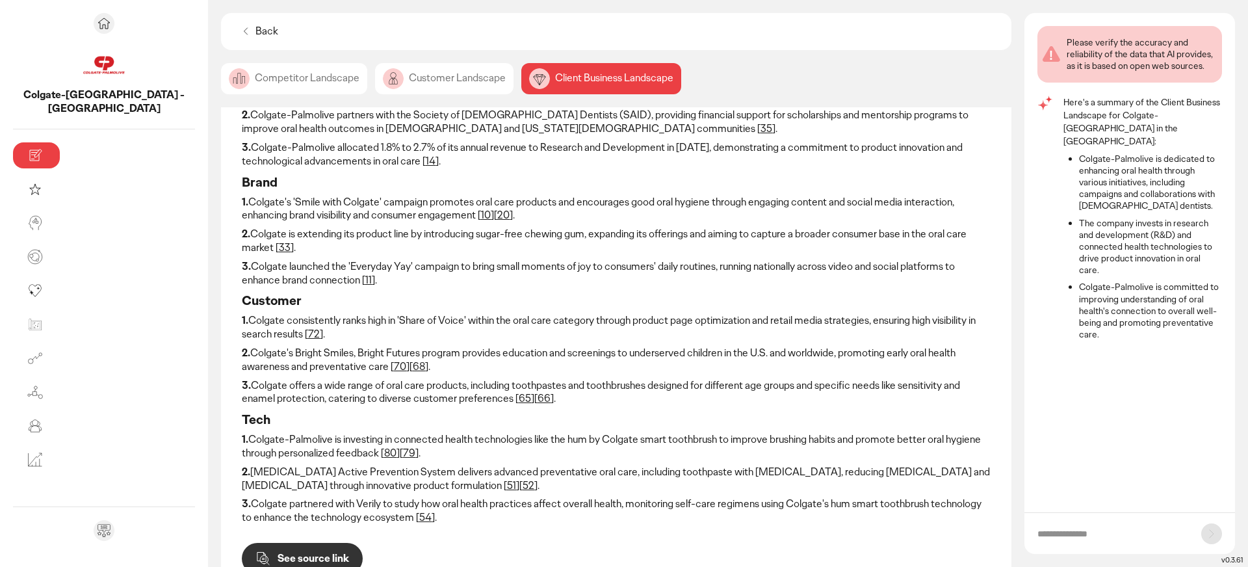
scroll to position [146, 0]
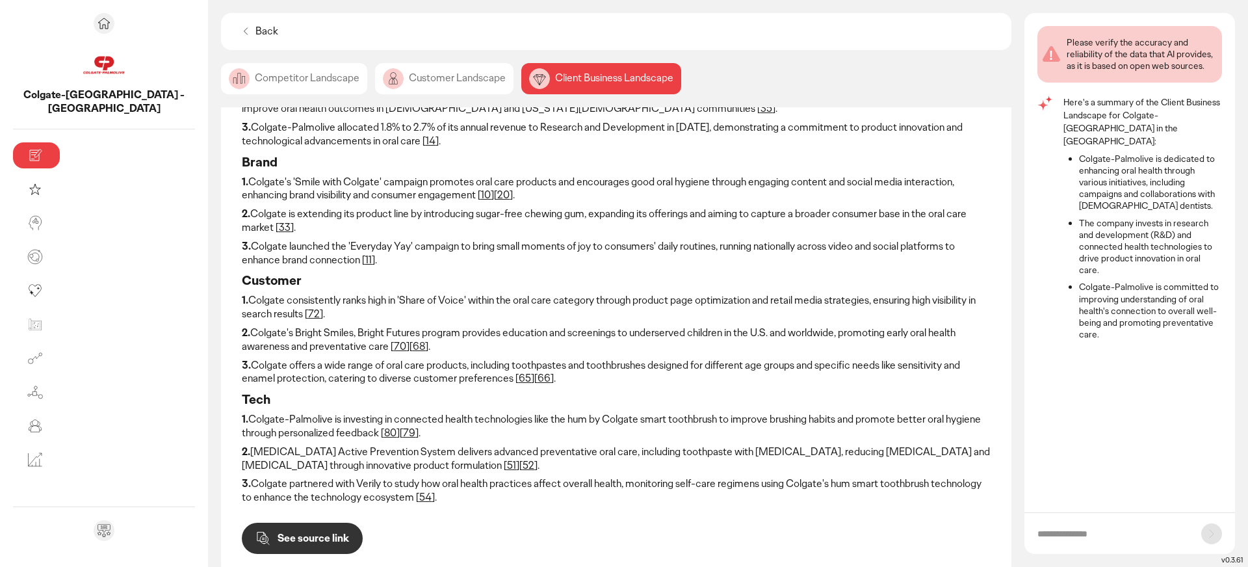
click at [242, 523] on button "See source link" at bounding box center [302, 538] width 121 height 31
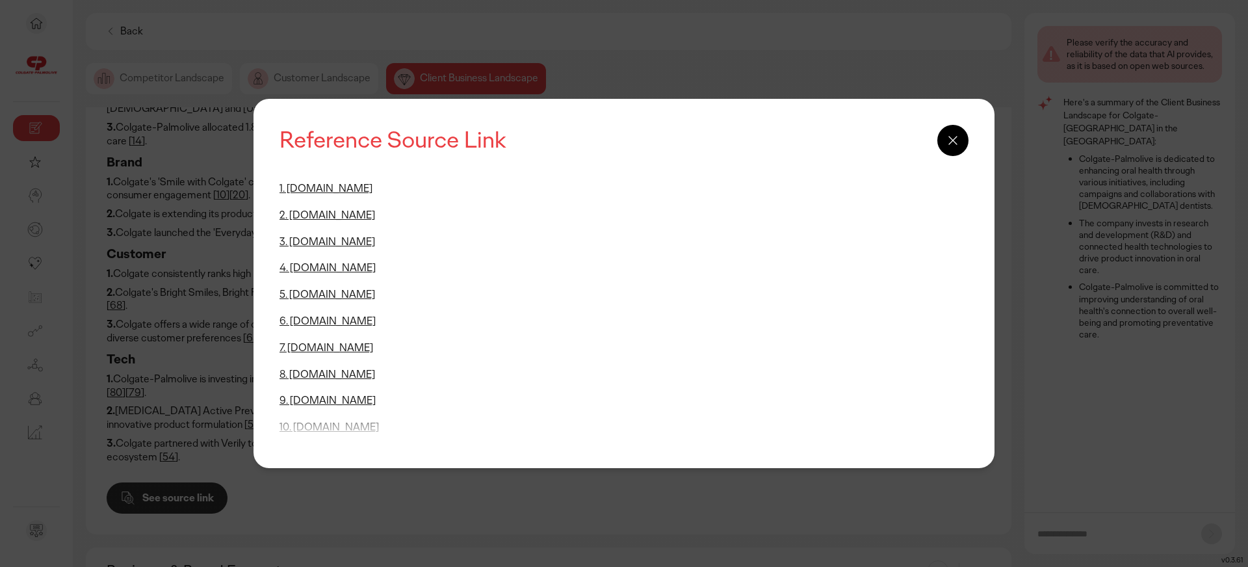
click at [958, 146] on icon at bounding box center [953, 141] width 16 height 16
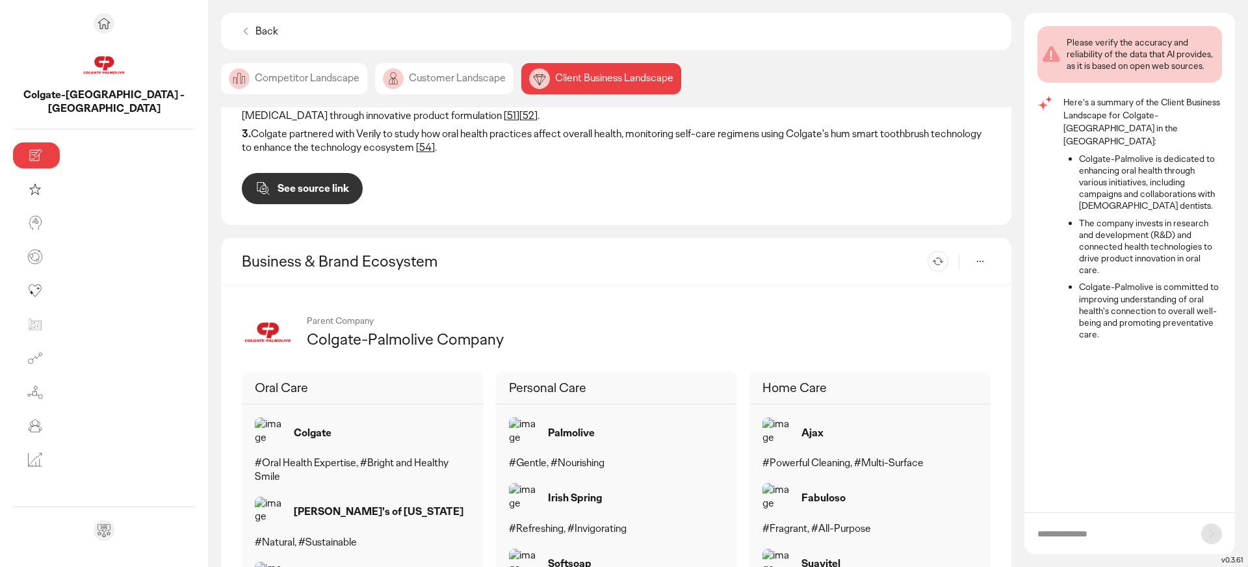
scroll to position [471, 0]
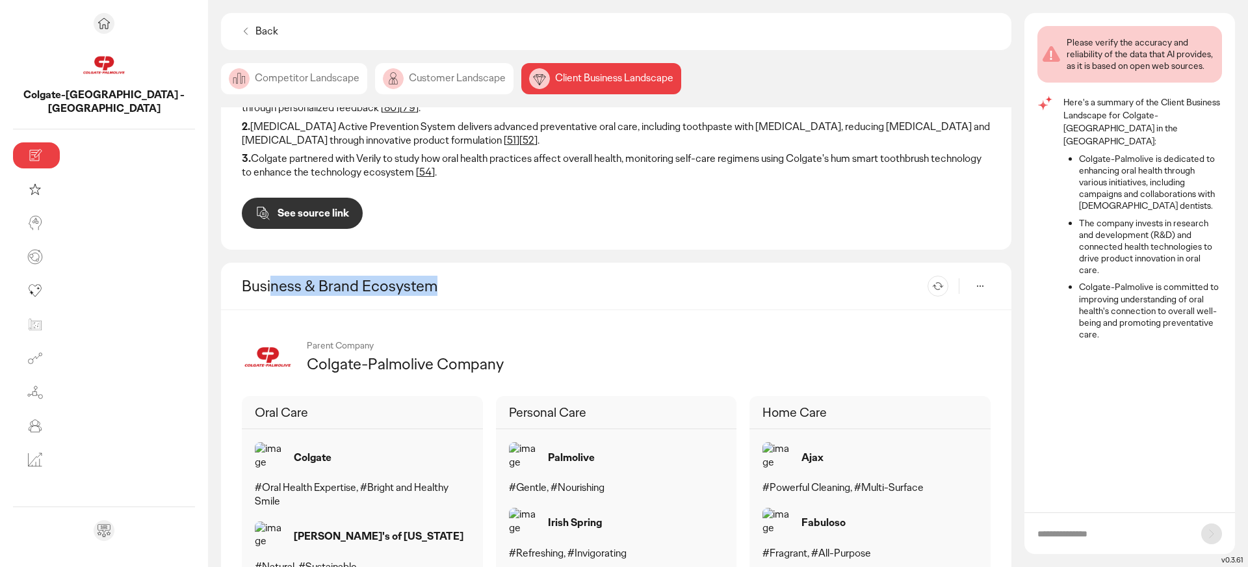
drag, startPoint x: 137, startPoint y: 244, endPoint x: 335, endPoint y: 259, distance: 198.2
click at [335, 263] on div "Business & Brand Ecosystem Re-generate" at bounding box center [616, 286] width 791 height 47
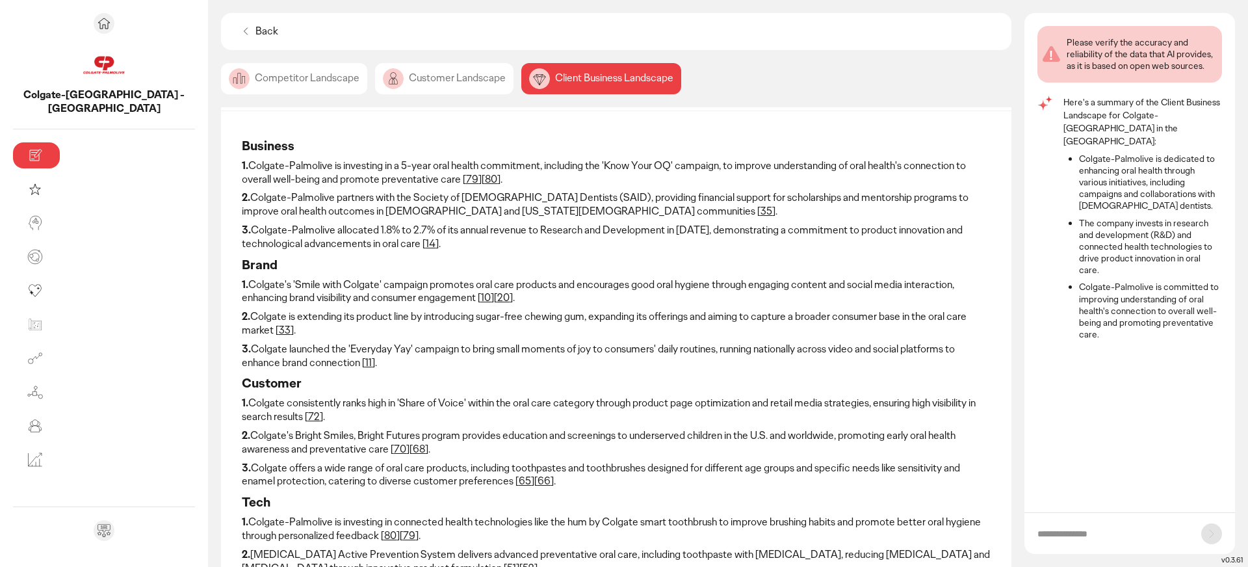
scroll to position [0, 0]
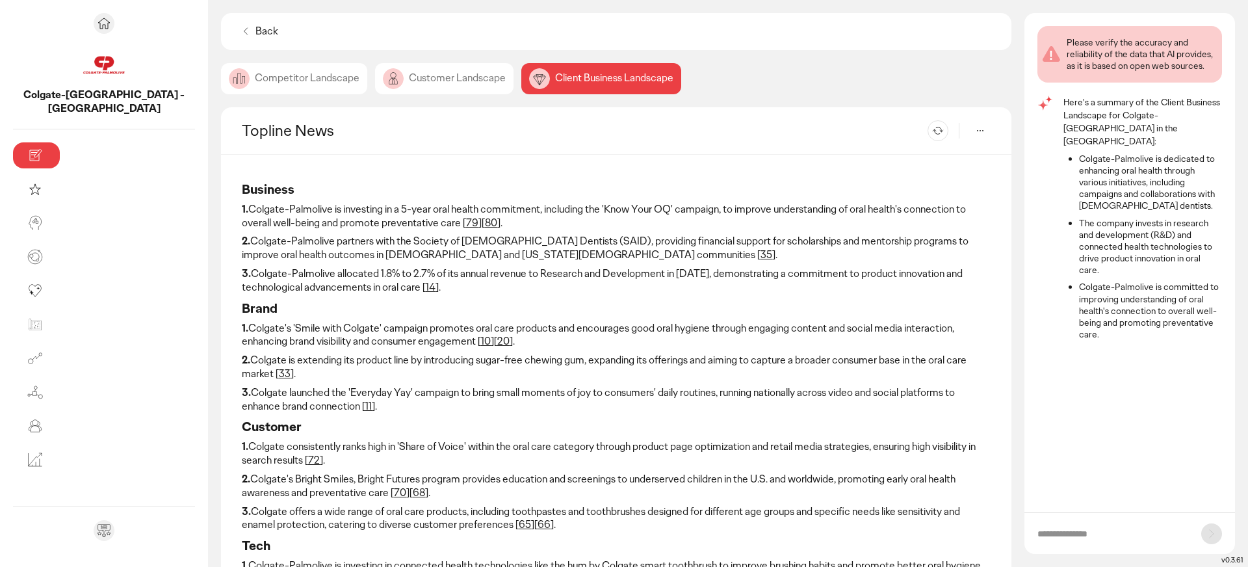
click at [239, 33] on icon at bounding box center [245, 31] width 13 height 13
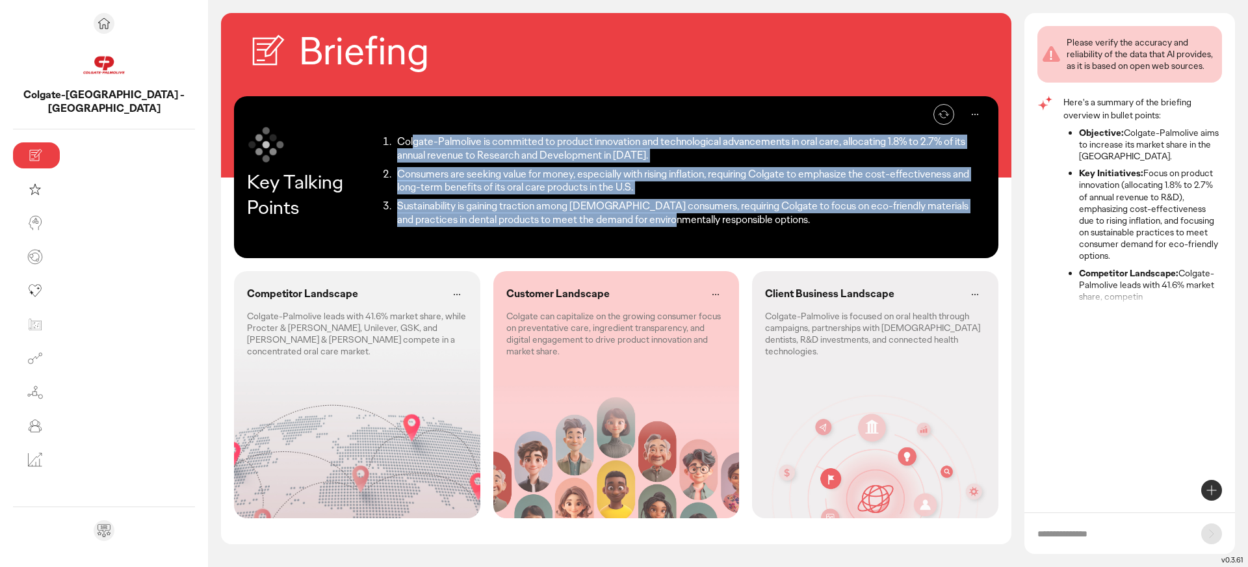
drag, startPoint x: 280, startPoint y: 144, endPoint x: 369, endPoint y: 213, distance: 113.0
click at [376, 213] on ol "Colgate-Palmolive is committed to product innovation and technological advancem…" at bounding box center [680, 181] width 609 height 102
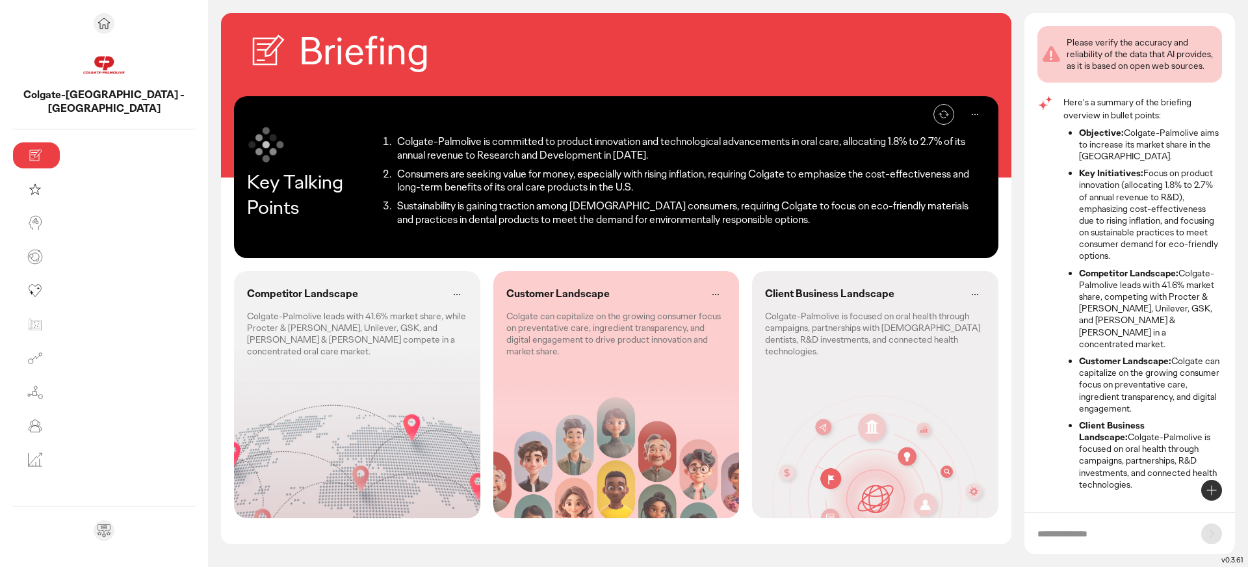
click at [256, 254] on div "Re-generate Key Talking Points Colgate-Palmolive is committed to product innova…" at bounding box center [616, 177] width 765 height 162
click at [1084, 540] on form at bounding box center [1130, 533] width 211 height 42
click at [1069, 531] on input "text" at bounding box center [1113, 533] width 151 height 13
click at [1207, 489] on icon at bounding box center [1212, 490] width 16 height 16
click at [1124, 438] on p "Create discussion questions" at bounding box center [1125, 438] width 110 height 13
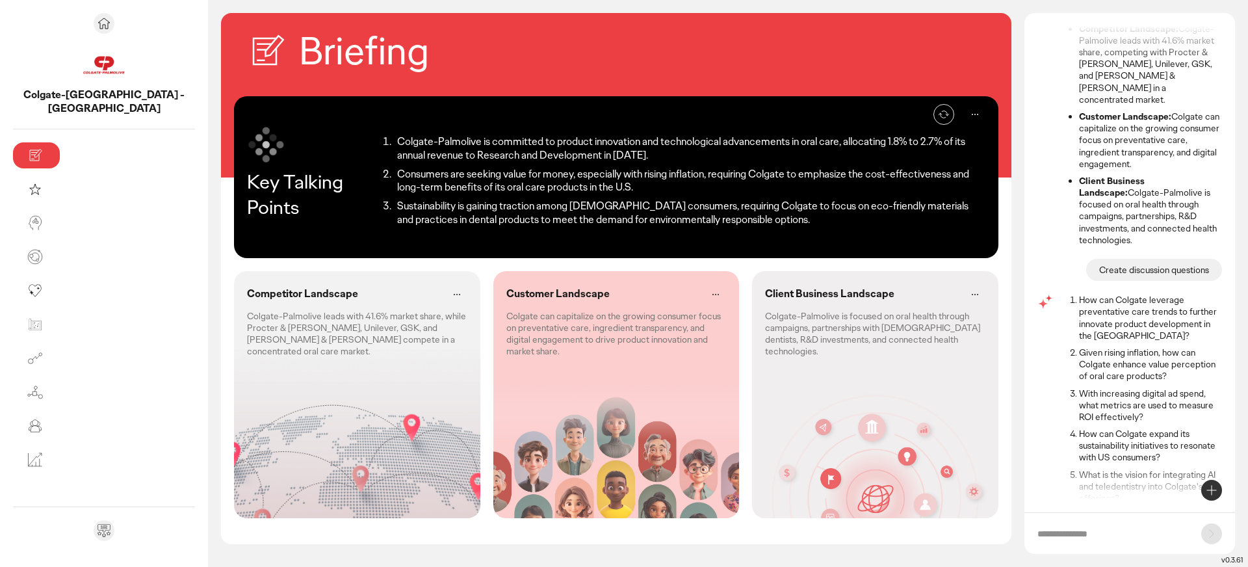
scroll to position [246, 0]
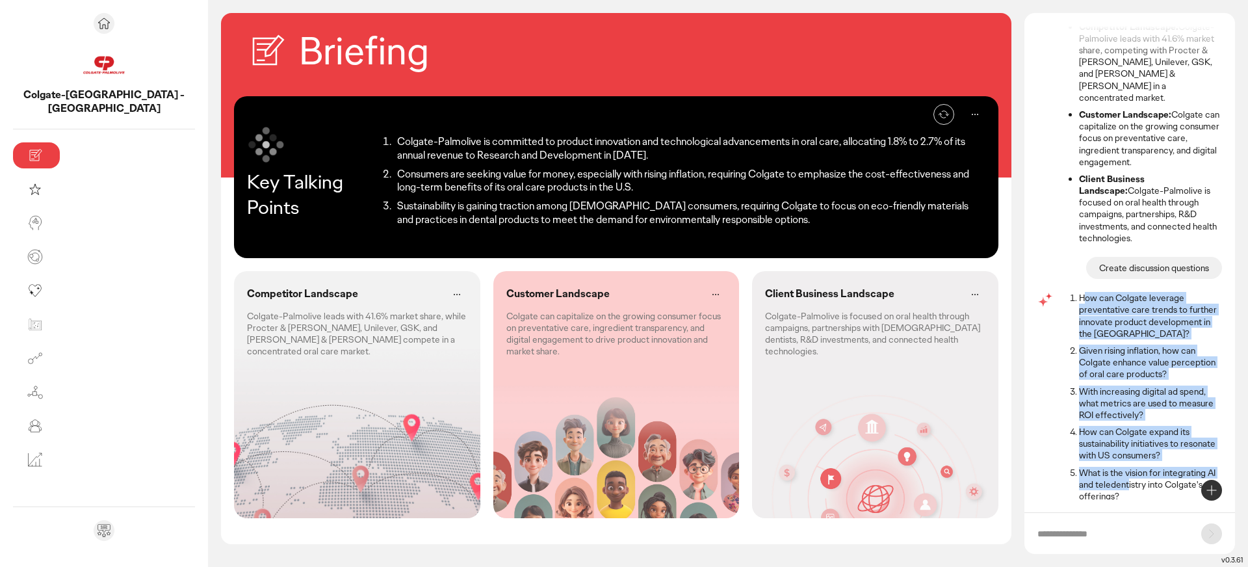
drag, startPoint x: 1084, startPoint y: 273, endPoint x: 1129, endPoint y: 466, distance: 198.4
click at [1129, 466] on ol "How can Colgate leverage preventative care trends to further innovate product d…" at bounding box center [1143, 397] width 159 height 210
click at [1129, 467] on p "What is the vision for integrating AI and teledentistry into Colgate's offering…" at bounding box center [1150, 485] width 143 height 36
drag, startPoint x: 1126, startPoint y: 474, endPoint x: 1092, endPoint y: 269, distance: 208.2
click at [1092, 292] on ol "How can Colgate leverage preventative care trends to further innovate product d…" at bounding box center [1143, 397] width 159 height 210
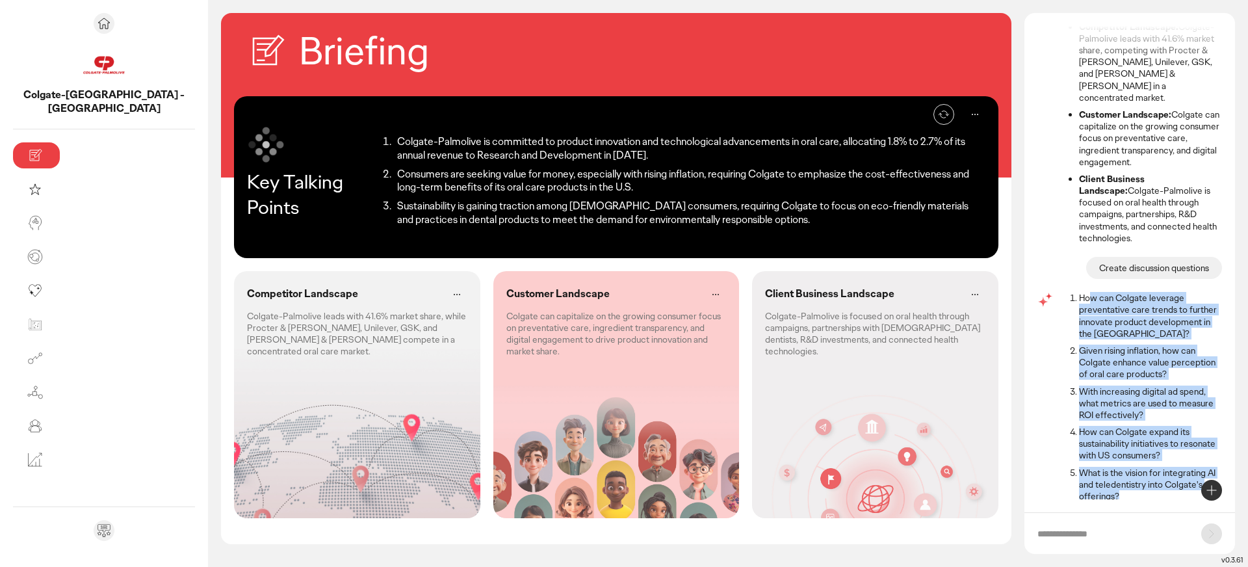
click at [1092, 292] on p "How can Colgate leverage preventative care trends to further innovate product d…" at bounding box center [1150, 315] width 143 height 47
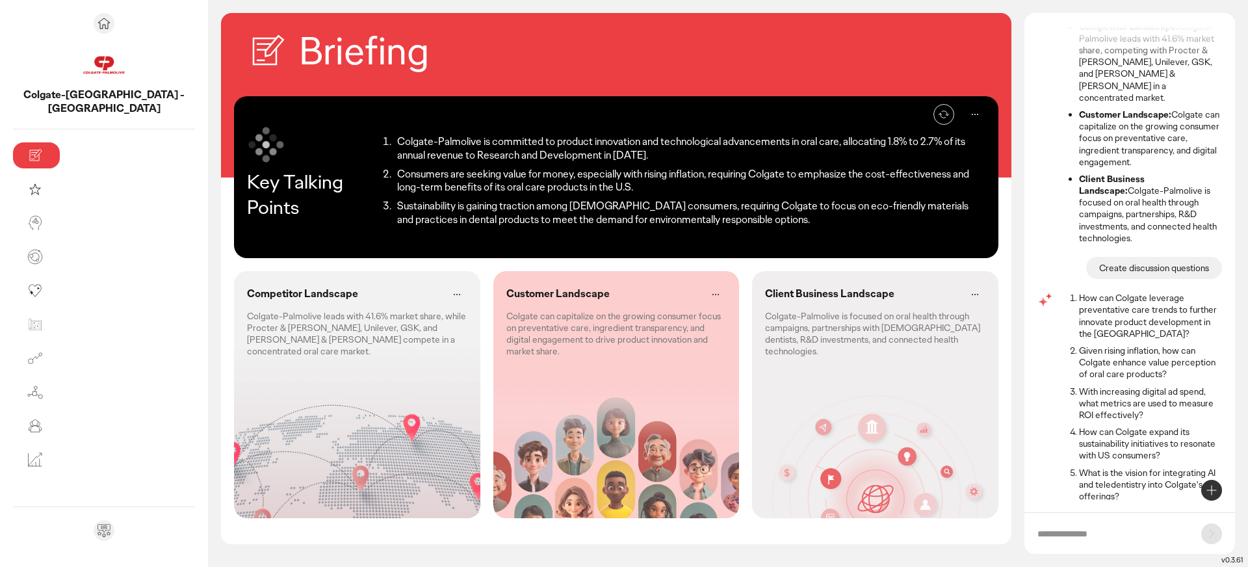
click at [1207, 494] on icon at bounding box center [1212, 490] width 16 height 16
click at [1159, 464] on li "Create 3 provocations" at bounding box center [1126, 464] width 139 height 21
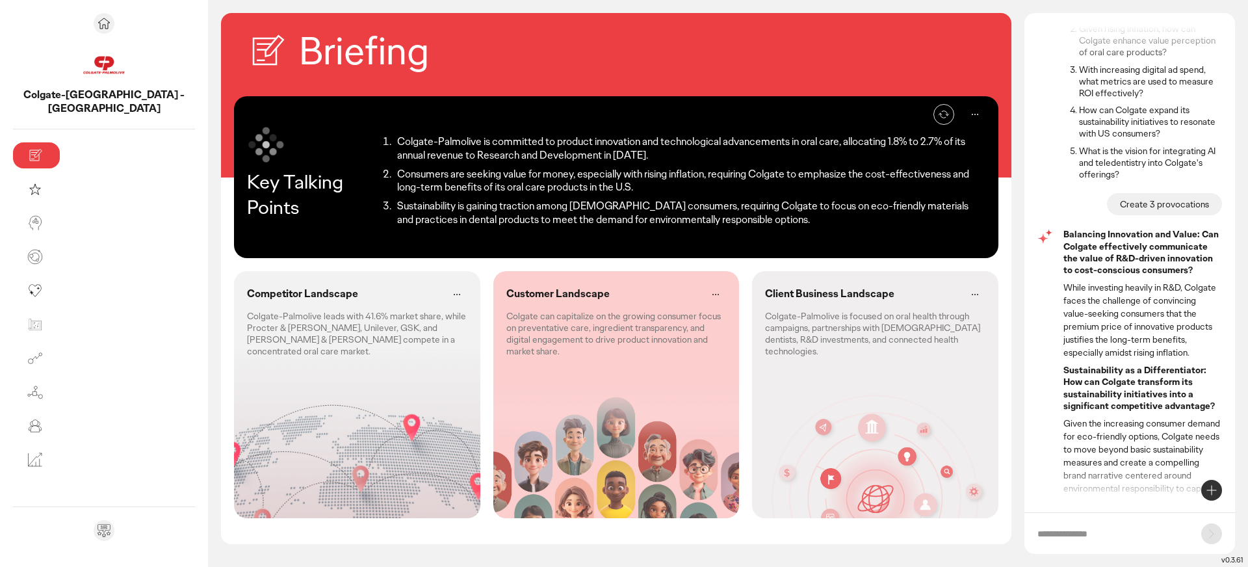
scroll to position [555, 0]
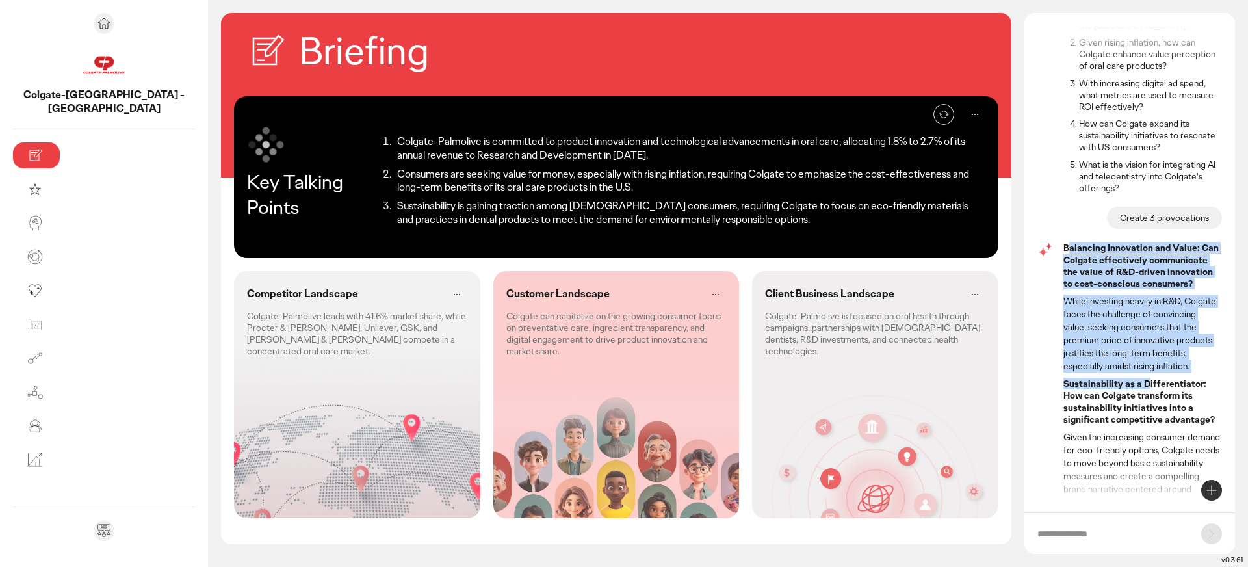
drag, startPoint x: 1072, startPoint y: 228, endPoint x: 1149, endPoint y: 357, distance: 150.8
click at [1149, 357] on div "Balancing Innovation and Value: Can Colgate effectively communicate the value o…" at bounding box center [1143, 456] width 159 height 428
click at [1149, 378] on h4 "Sustainability as a Differentiator: How can Colgate transform its sustainabilit…" at bounding box center [1143, 401] width 159 height 47
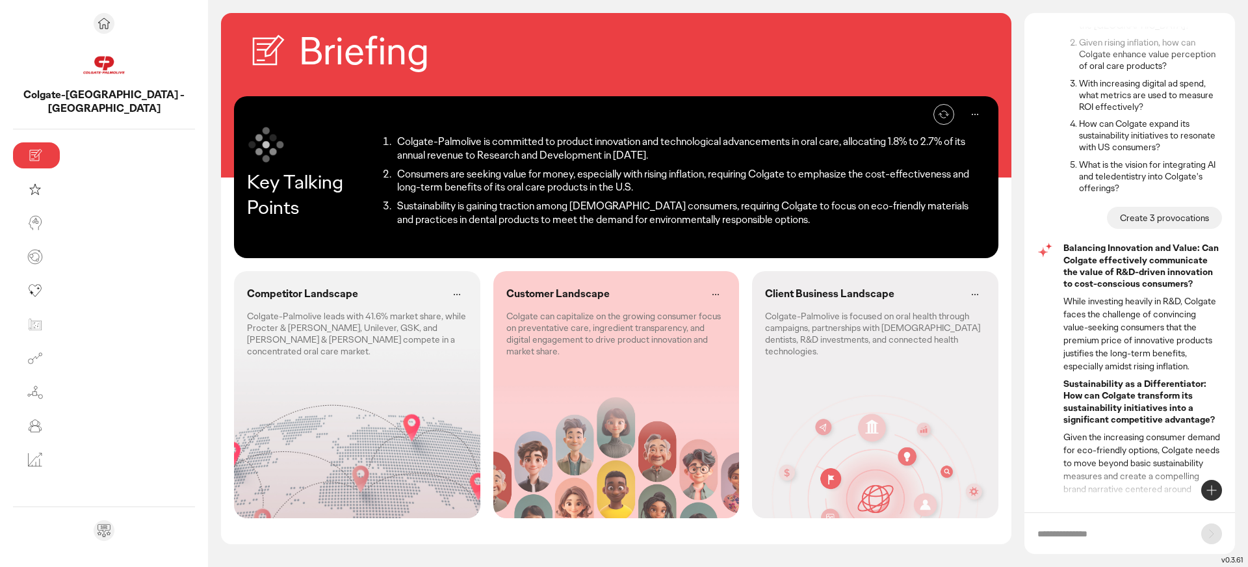
scroll to position [729, 0]
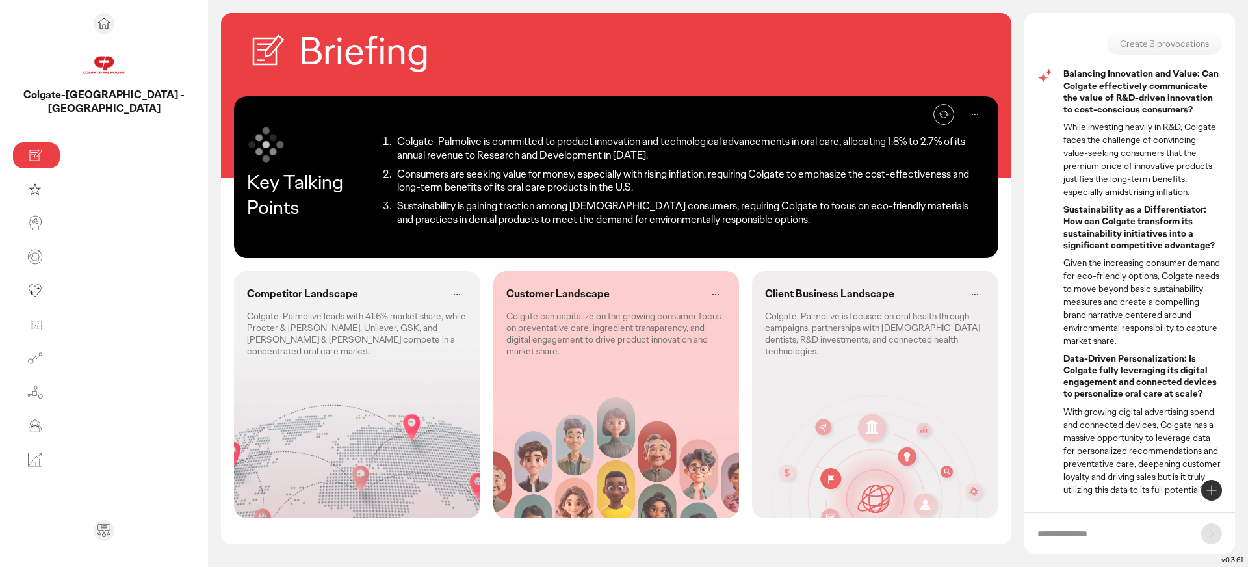
click at [1140, 529] on input "text" at bounding box center [1113, 533] width 151 height 13
click at [910, 326] on p "Colgate-Palmolive is focused on oral health through campaigns, partnerships wit…" at bounding box center [875, 333] width 220 height 47
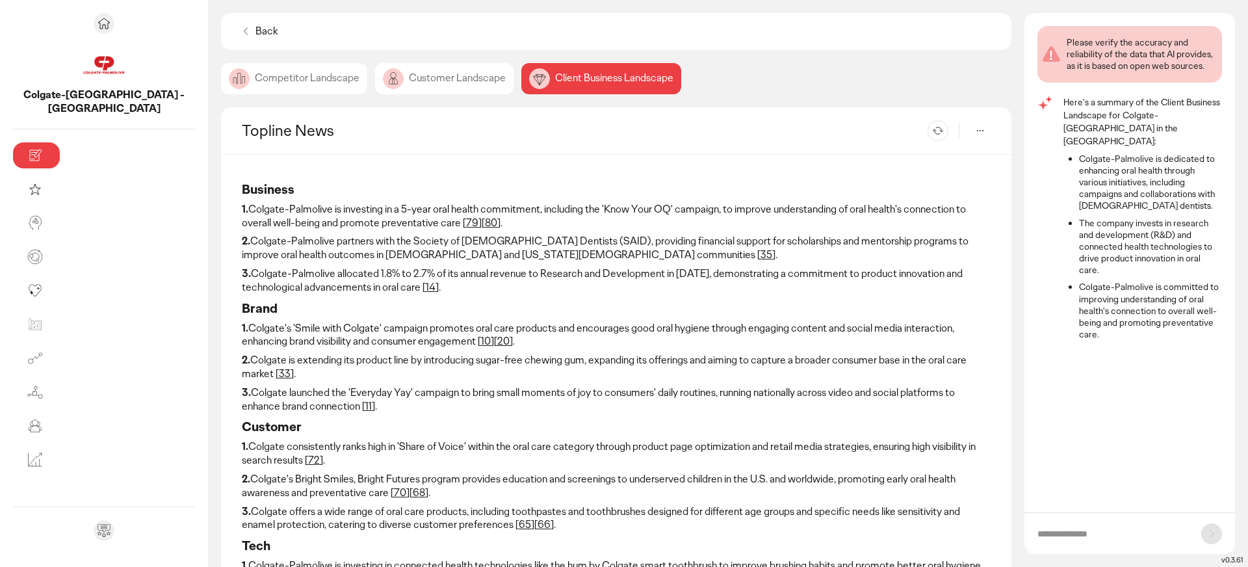
click at [1094, 538] on input "text" at bounding box center [1113, 533] width 151 height 13
click at [239, 36] on icon at bounding box center [245, 31] width 13 height 13
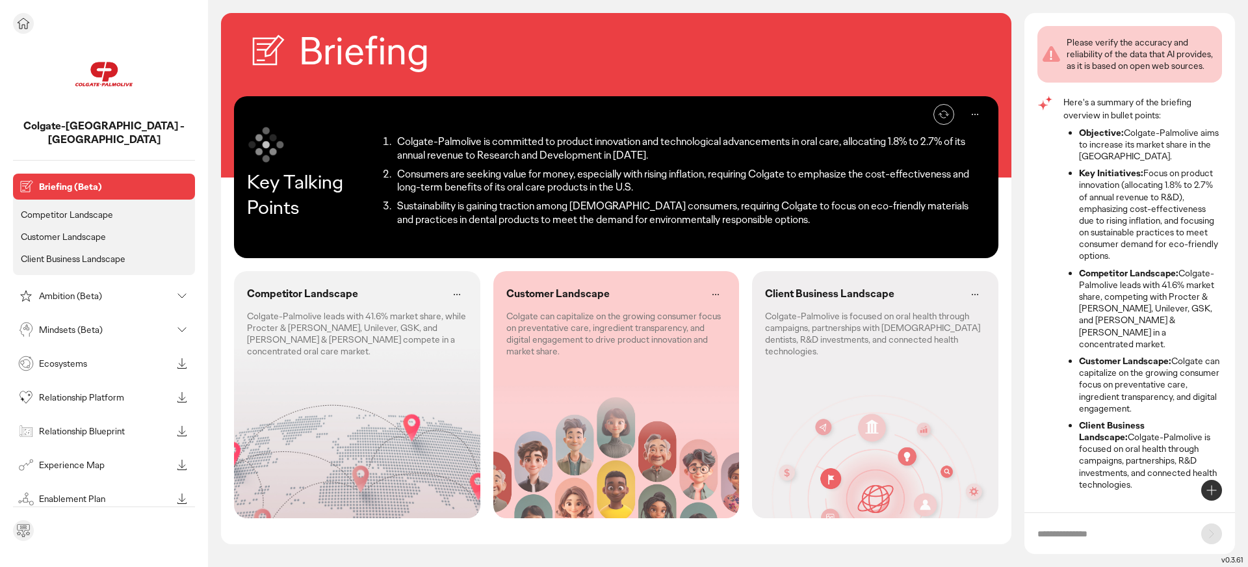
click at [66, 326] on div "Mindsets (Beta)" at bounding box center [94, 329] width 156 height 21
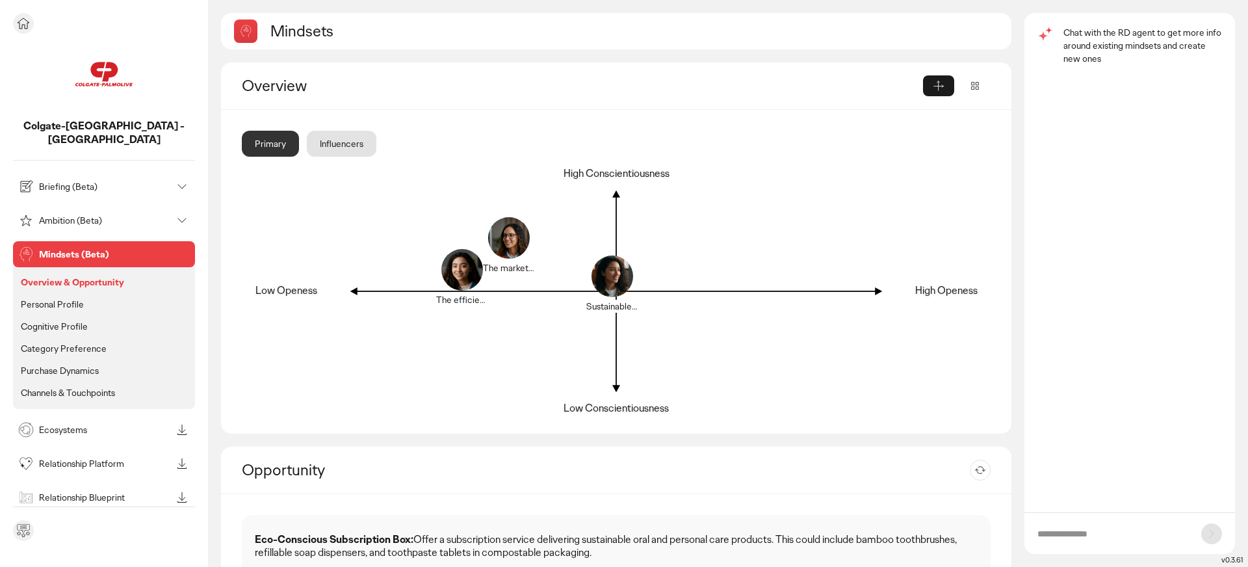
click at [73, 298] on p "Personal Profile" at bounding box center [52, 304] width 63 height 12
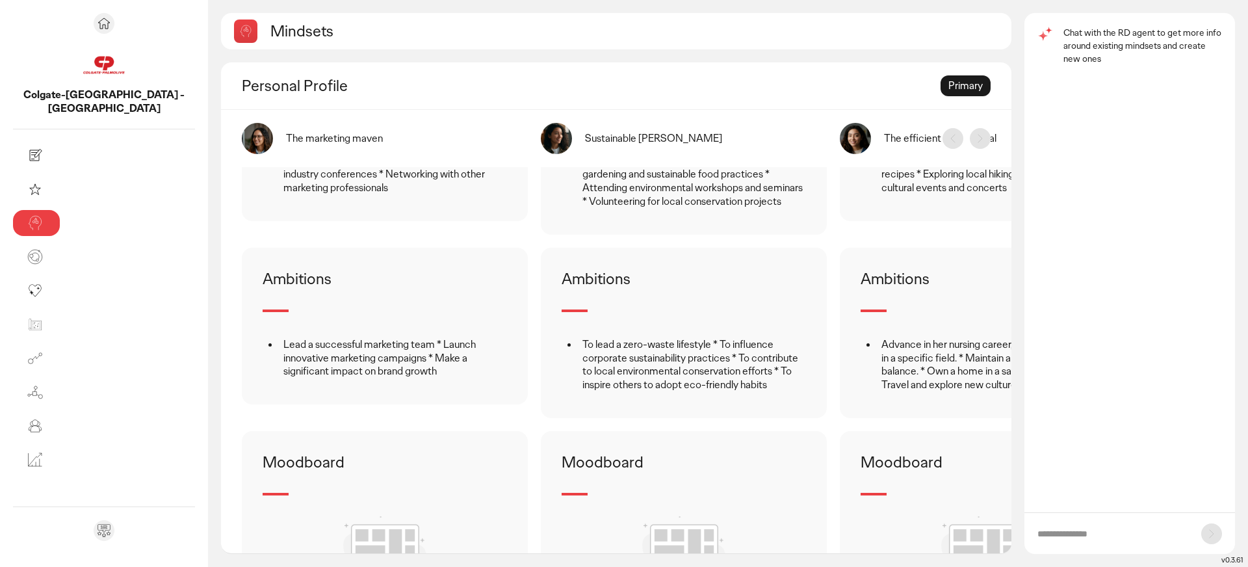
scroll to position [865, 0]
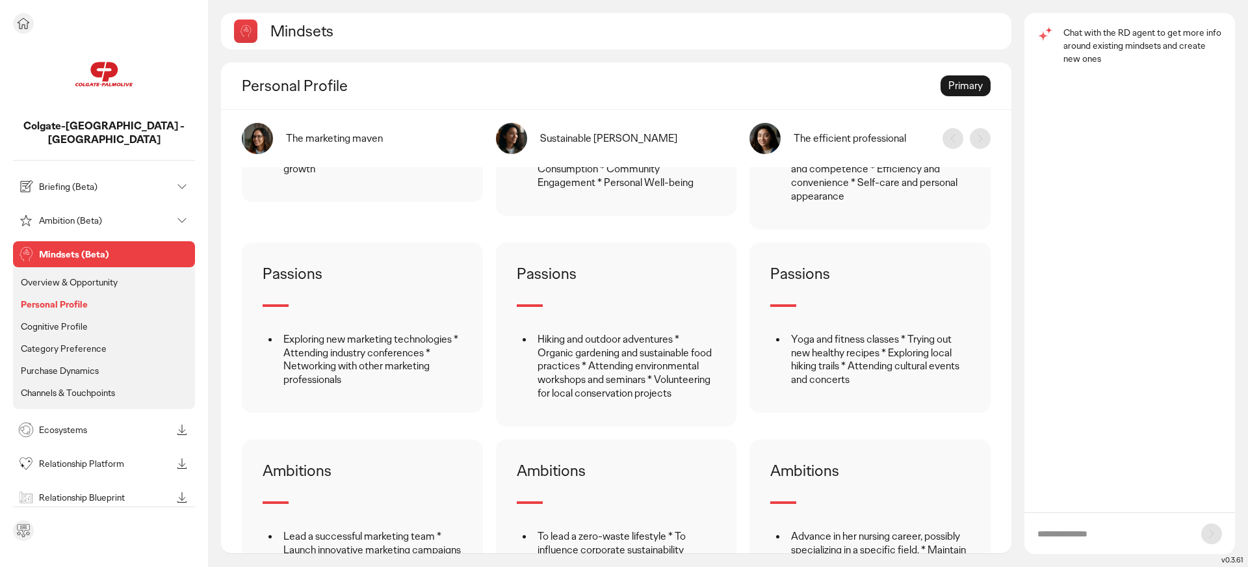
click at [71, 321] on p "Cognitive Profile" at bounding box center [54, 327] width 67 height 12
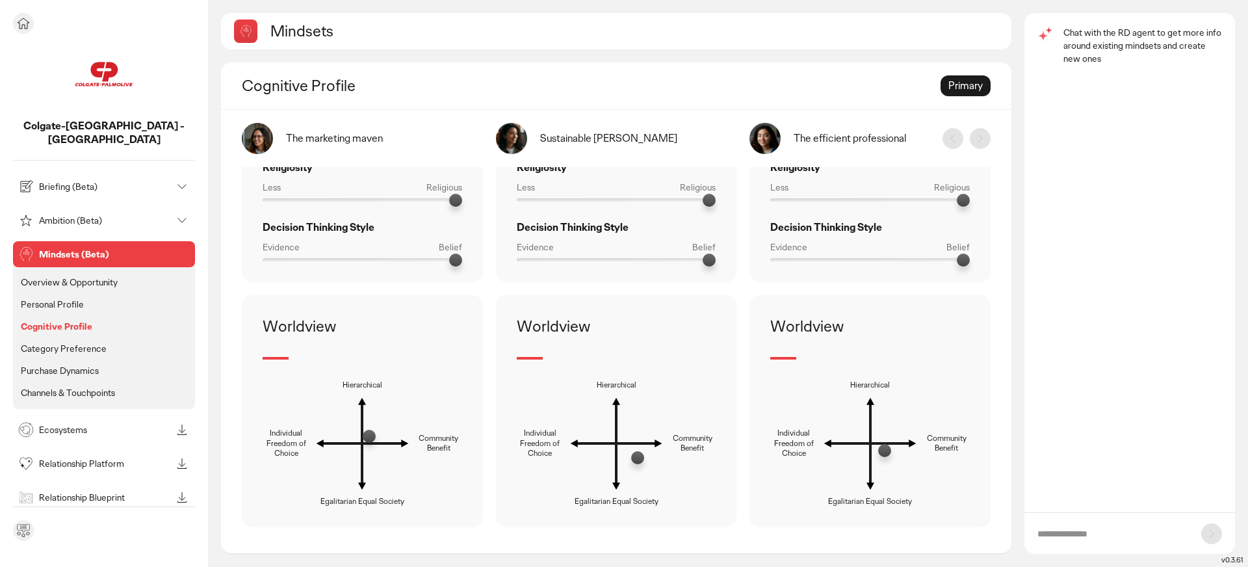
scroll to position [789, 0]
click at [63, 343] on p "Category Preference" at bounding box center [64, 349] width 86 height 12
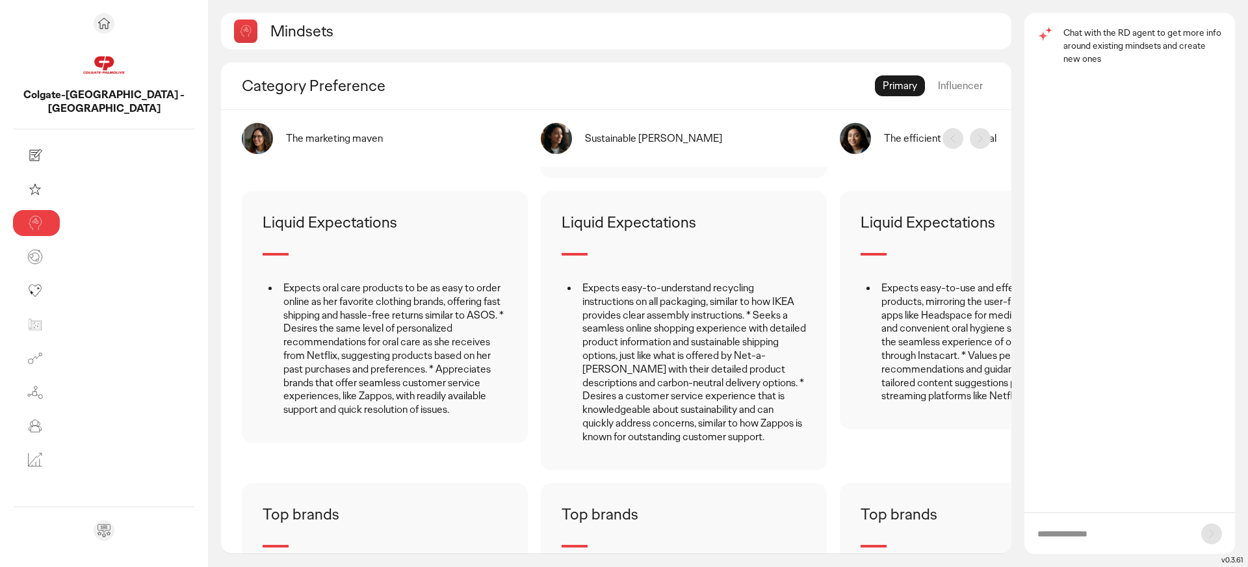
scroll to position [871, 0]
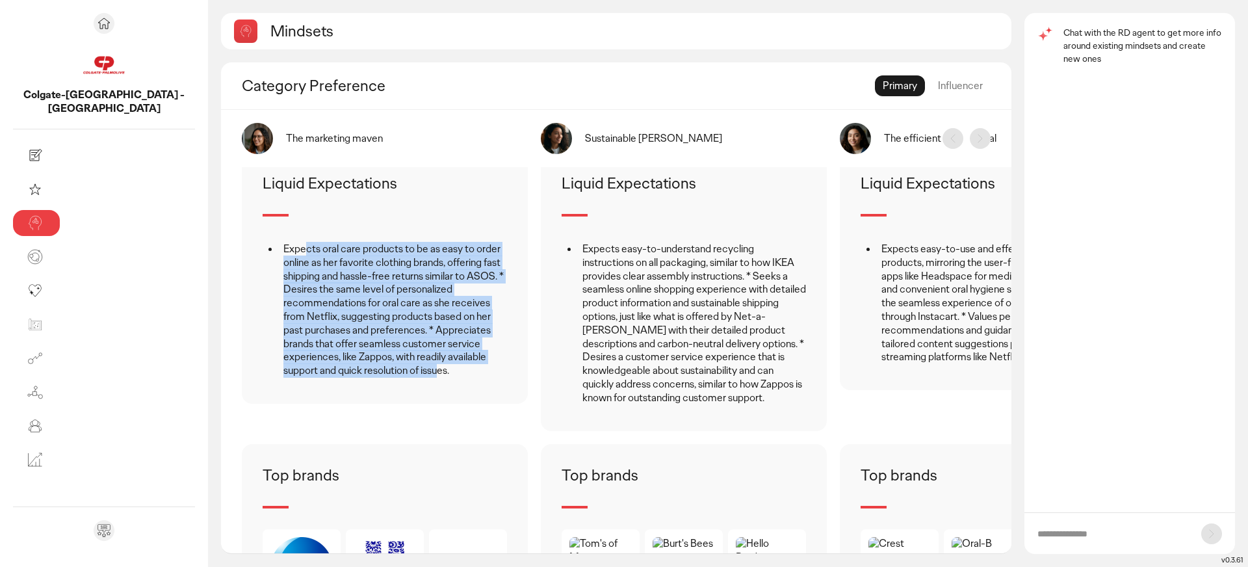
drag, startPoint x: 170, startPoint y: 237, endPoint x: 304, endPoint y: 357, distance: 179.1
click at [304, 357] on li "Expects oral care products to be as easy to order online as her favorite clothi…" at bounding box center [394, 310] width 228 height 135
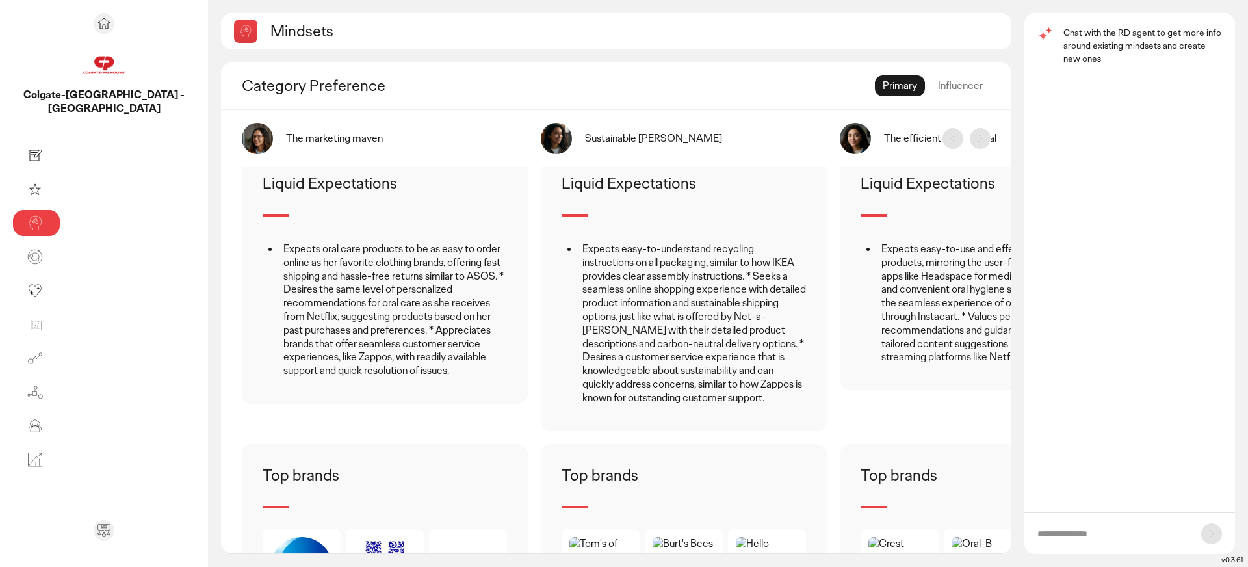
click at [304, 357] on li "Expects oral care products to be as easy to order online as her favorite clothi…" at bounding box center [394, 310] width 228 height 135
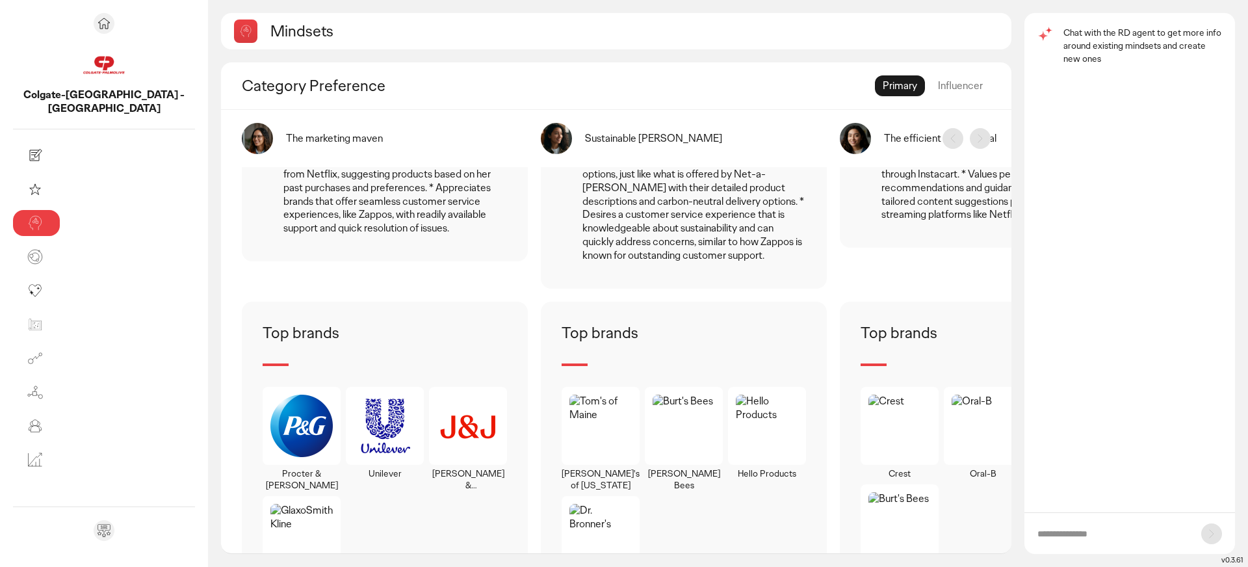
scroll to position [1070, 0]
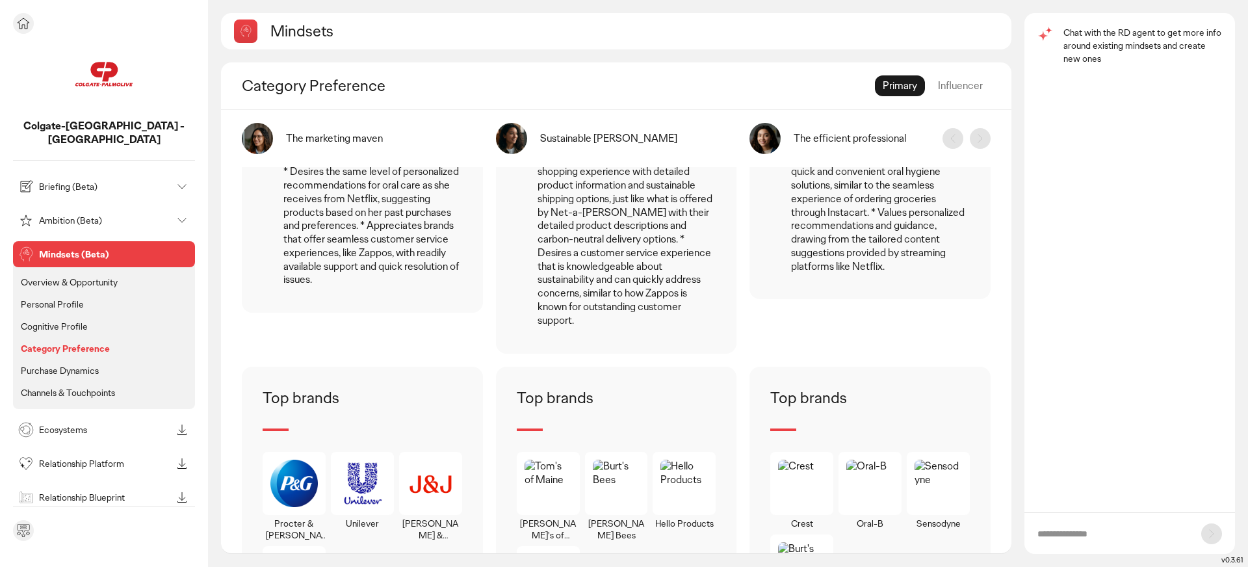
click at [68, 365] on p "Purchase Dynamics" at bounding box center [60, 371] width 78 height 12
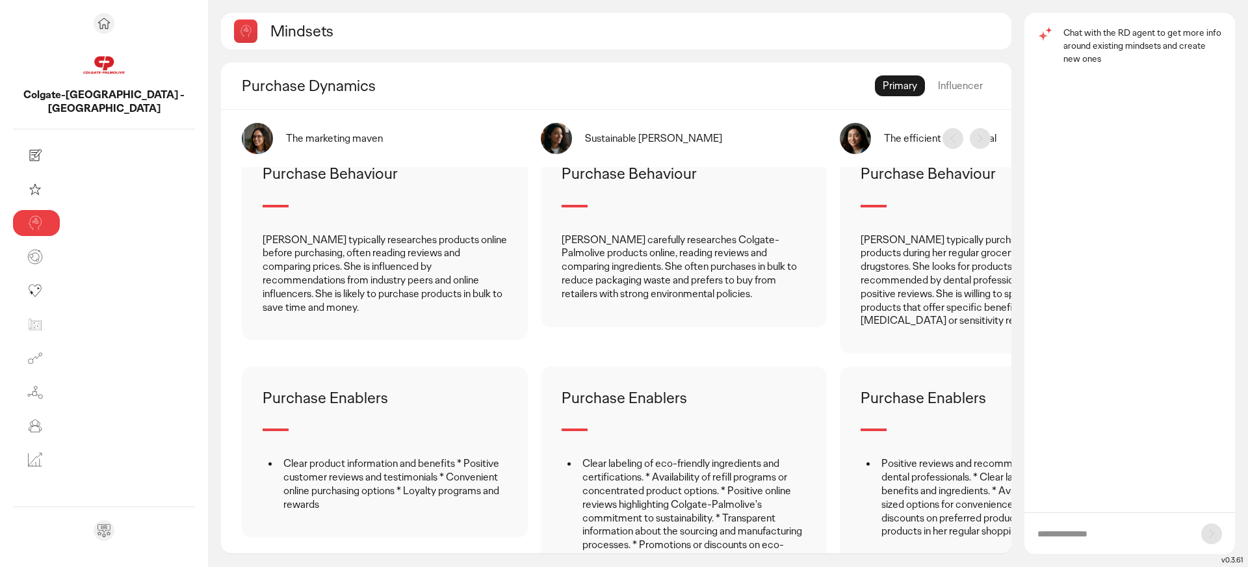
scroll to position [326, 0]
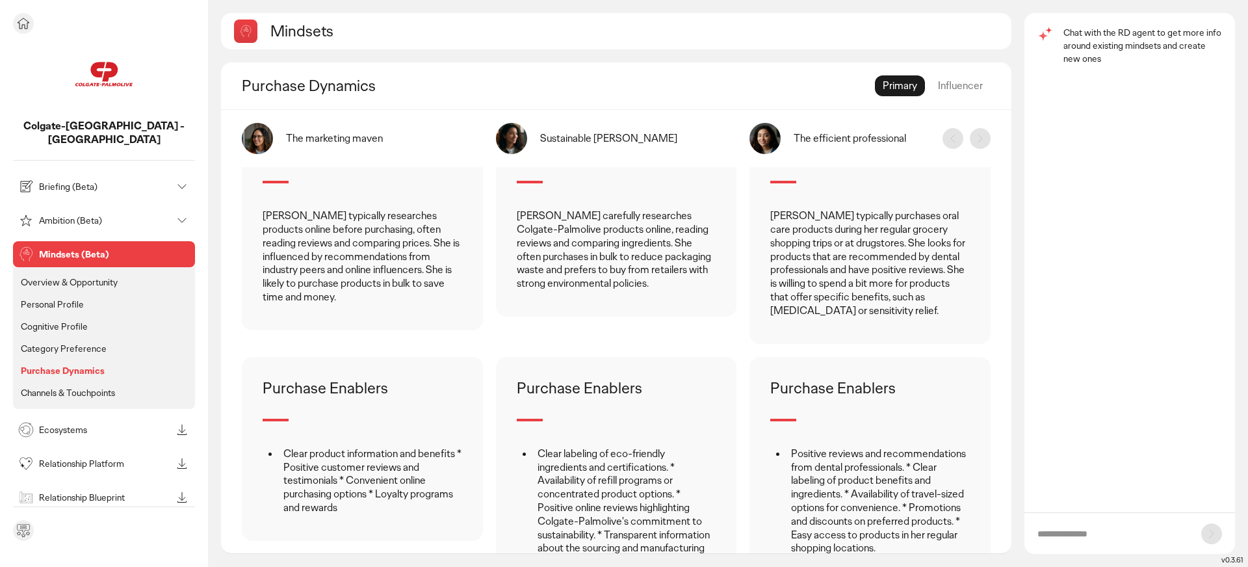
click at [81, 387] on p "Channels & Touchpoints" at bounding box center [68, 393] width 94 height 12
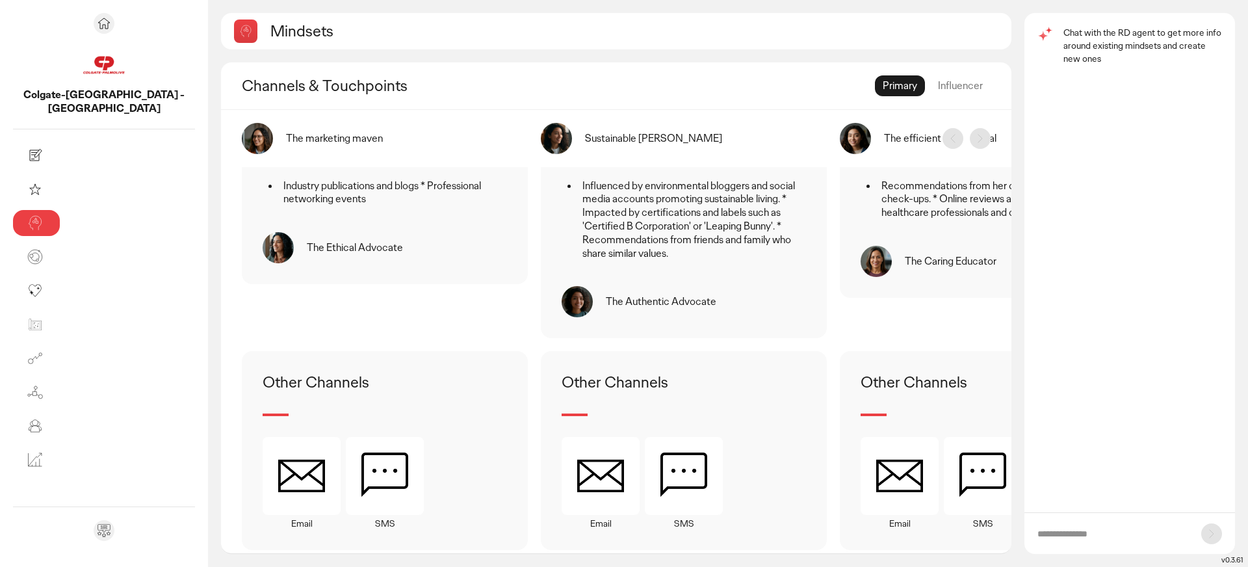
scroll to position [785, 0]
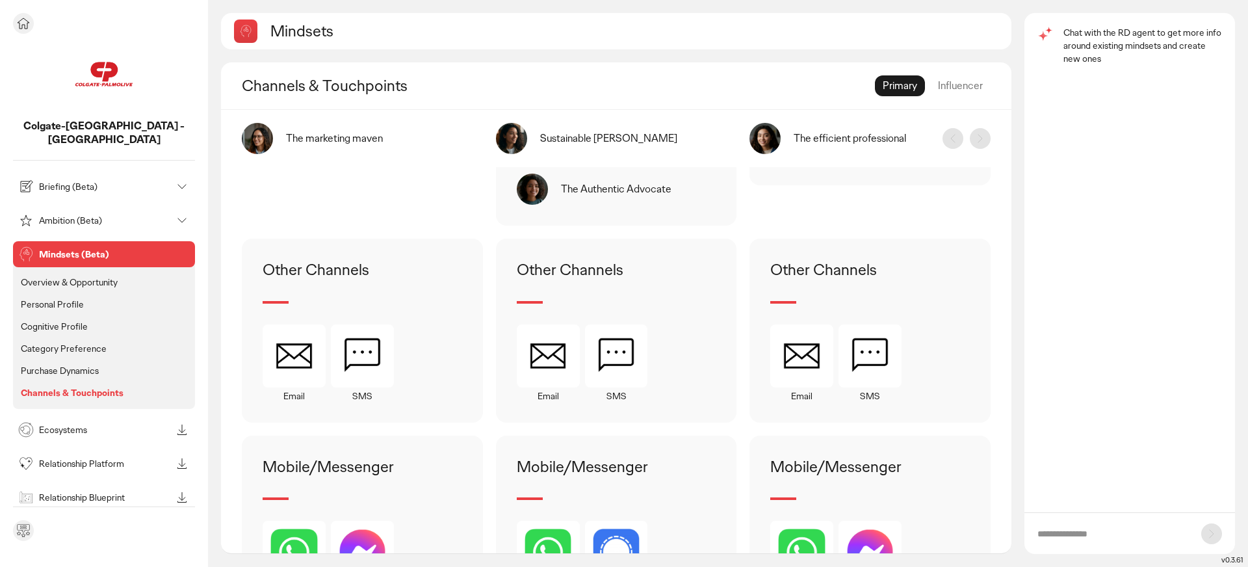
click at [37, 276] on p "Overview & Opportunity" at bounding box center [69, 282] width 97 height 12
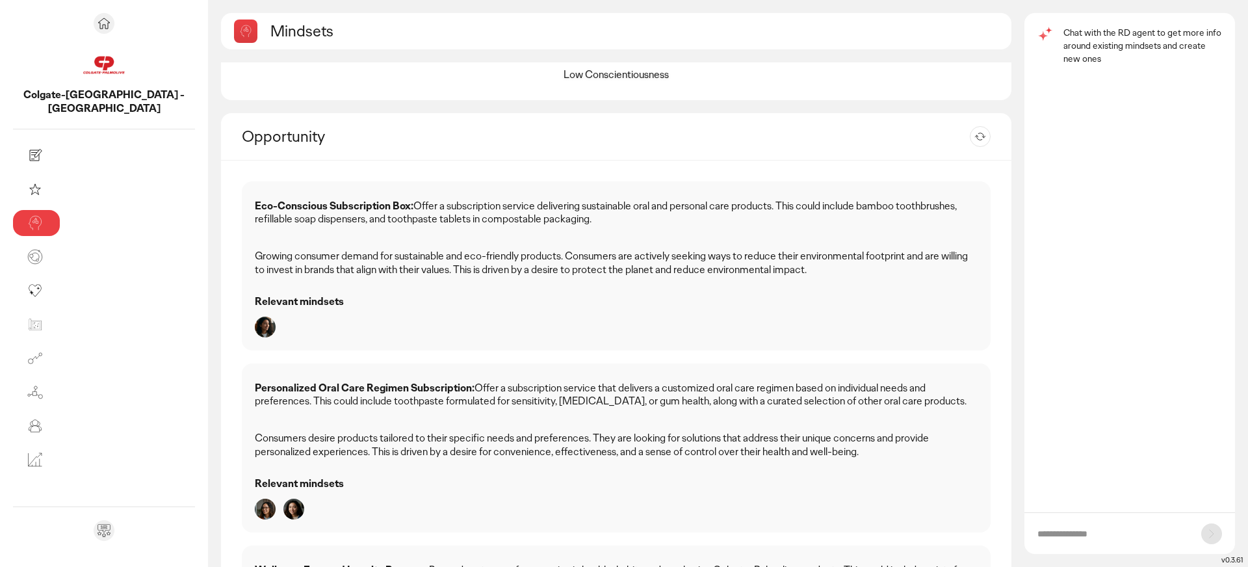
scroll to position [310, 0]
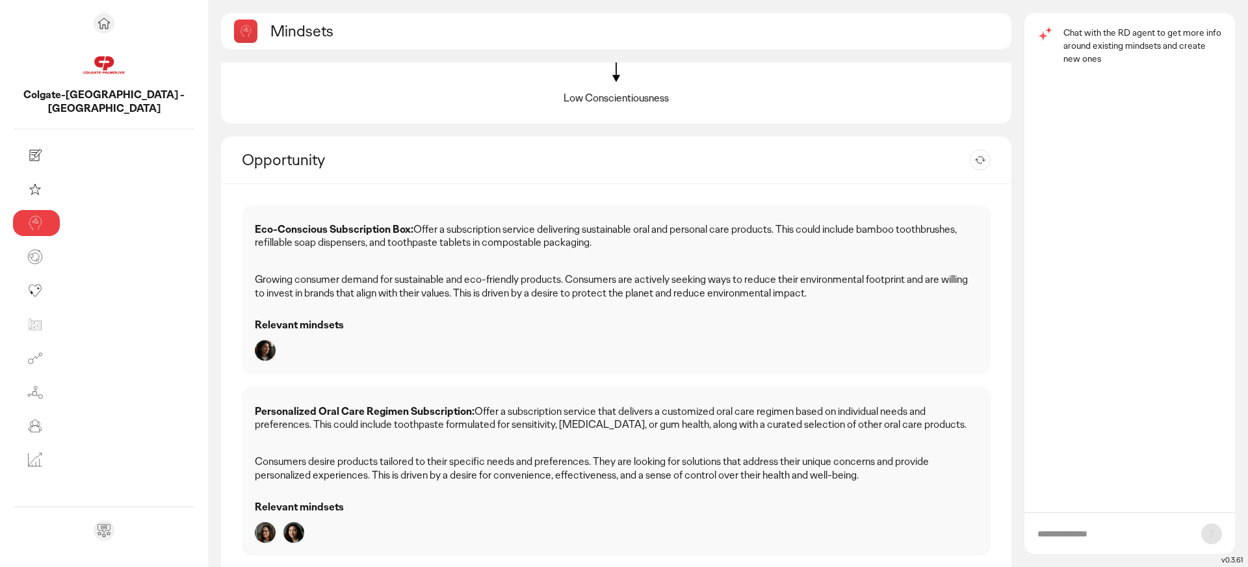
drag, startPoint x: 298, startPoint y: 217, endPoint x: 313, endPoint y: 330, distance: 114.8
click at [313, 330] on div "Eco-Conscious Subscription Box: Offer a subscription service delivering sustain…" at bounding box center [616, 289] width 749 height 169
click at [313, 330] on p "Relevant mindsets" at bounding box center [616, 326] width 723 height 14
drag, startPoint x: 313, startPoint y: 330, endPoint x: 291, endPoint y: 226, distance: 107.1
click at [291, 226] on div "Eco-Conscious Subscription Box: Offer a subscription service delivering sustain…" at bounding box center [616, 289] width 749 height 169
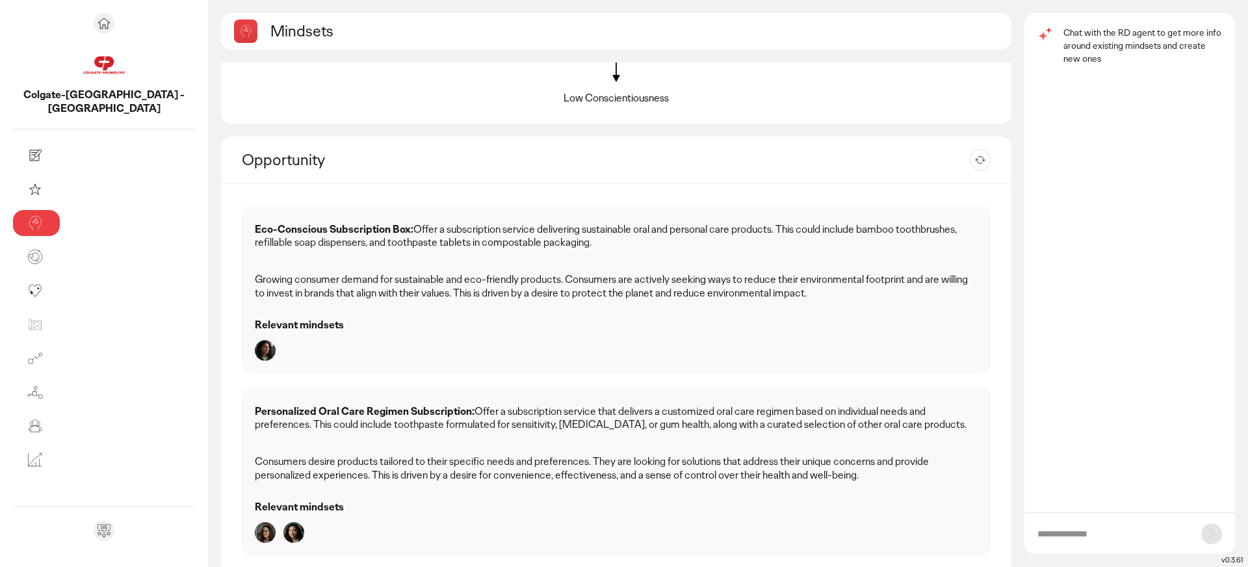
click at [291, 226] on p "Eco-Conscious Subscription Box: Offer a subscription service delivering sustain…" at bounding box center [616, 236] width 723 height 27
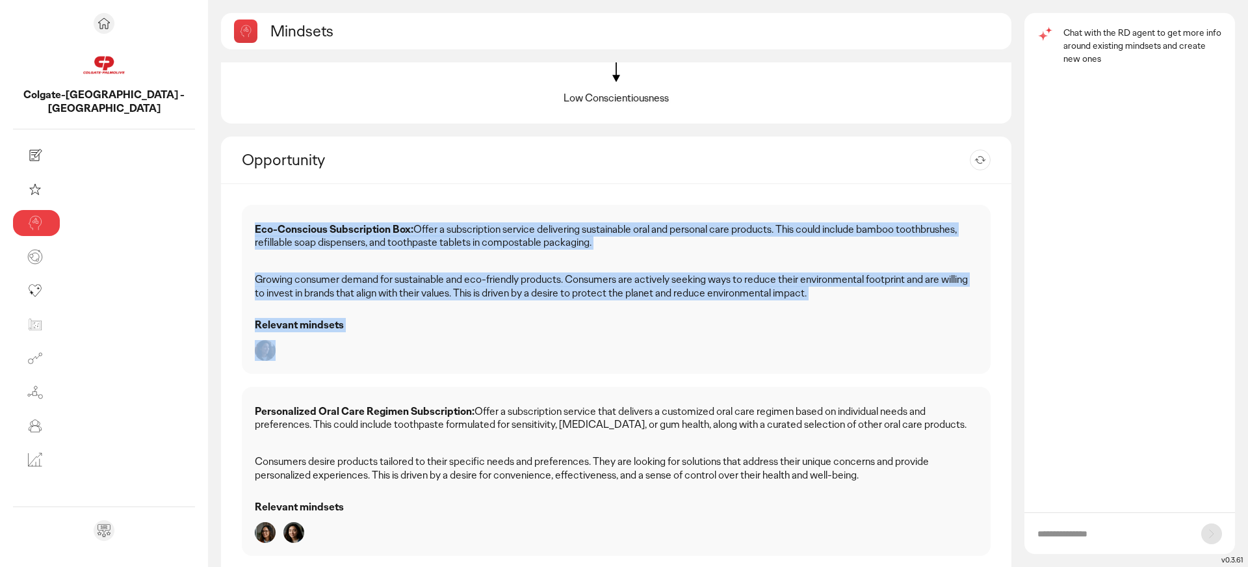
drag, startPoint x: 289, startPoint y: 224, endPoint x: 300, endPoint y: 340, distance: 116.3
click at [300, 340] on div "Eco-Conscious Subscription Box: Offer a subscription service delivering sustain…" at bounding box center [616, 289] width 749 height 169
click at [300, 340] on div at bounding box center [616, 350] width 723 height 21
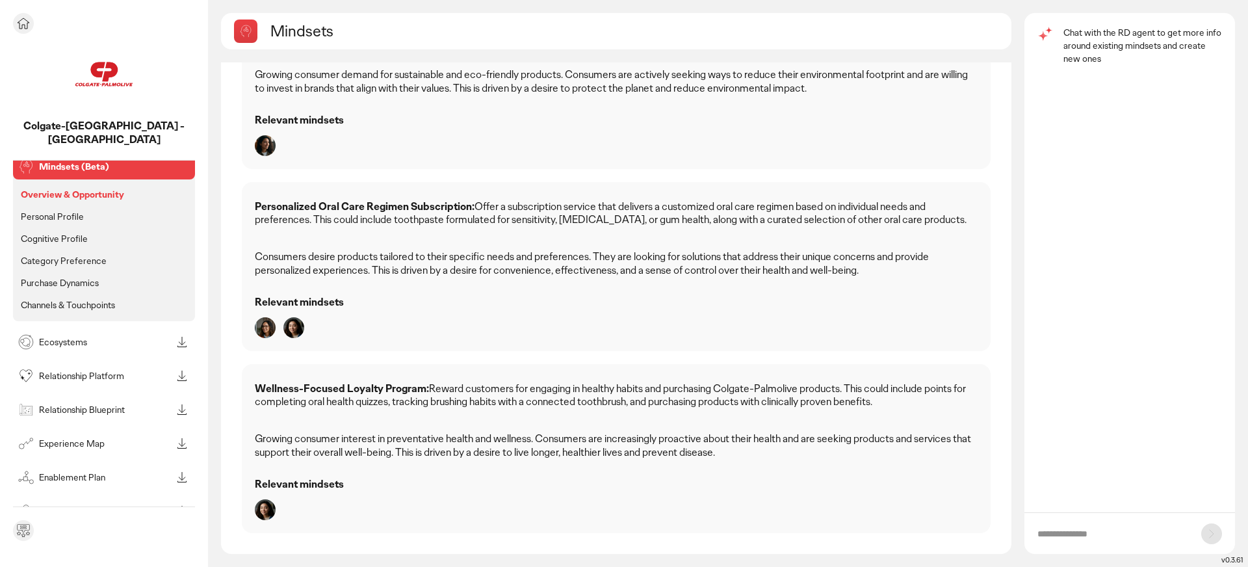
scroll to position [149, 0]
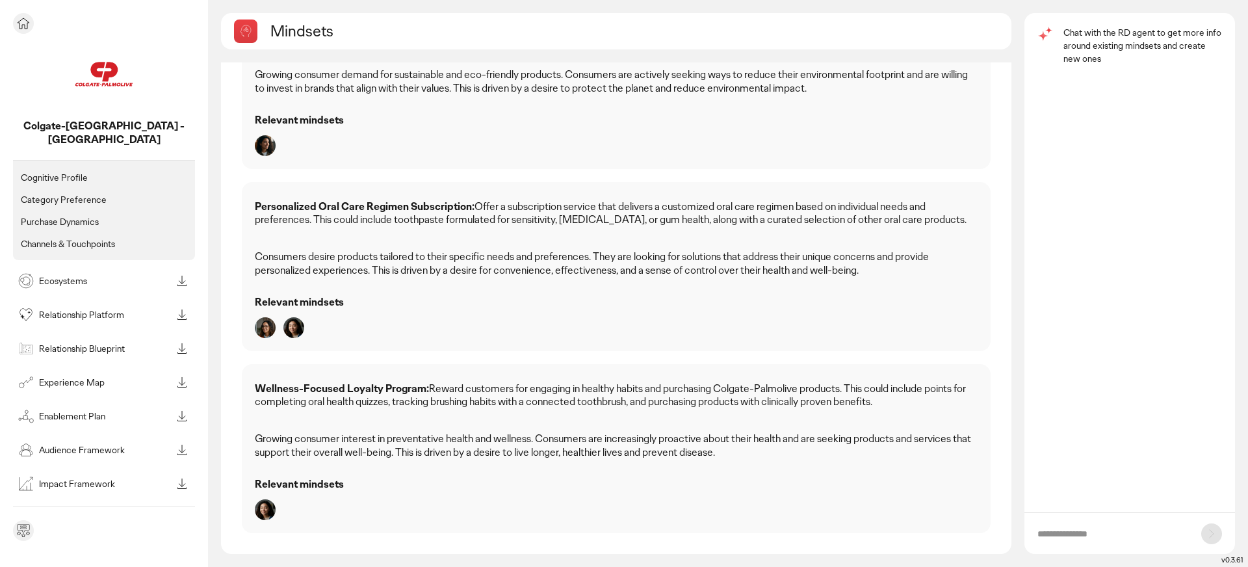
click at [100, 440] on div "Audience Framework" at bounding box center [94, 450] width 156 height 21
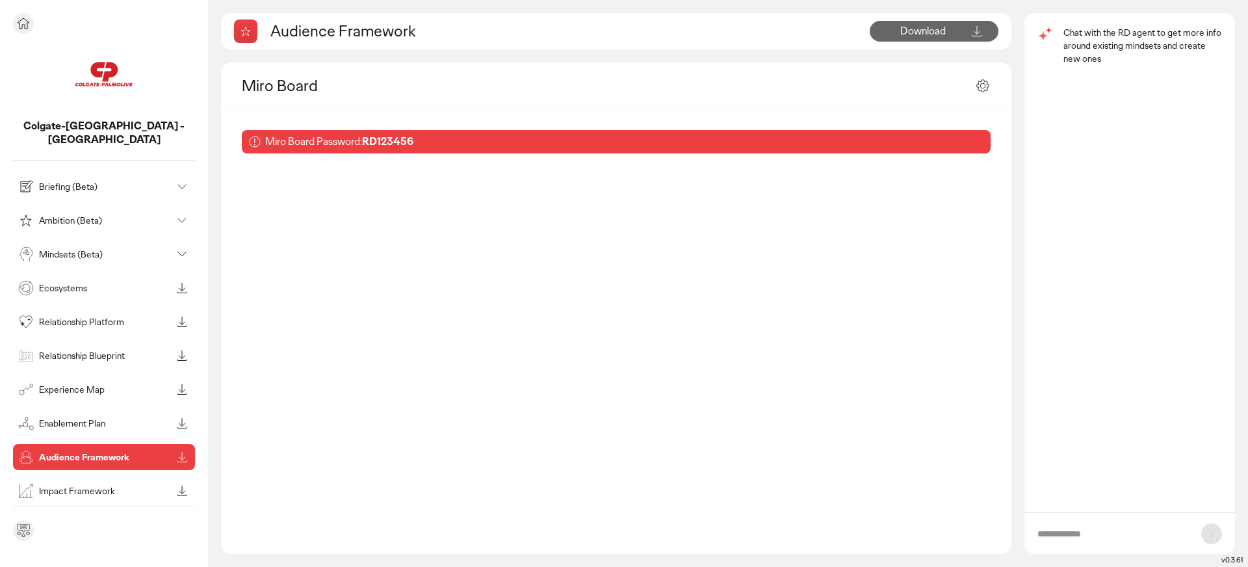
click at [85, 179] on div "Briefing (Beta)" at bounding box center [94, 186] width 156 height 21
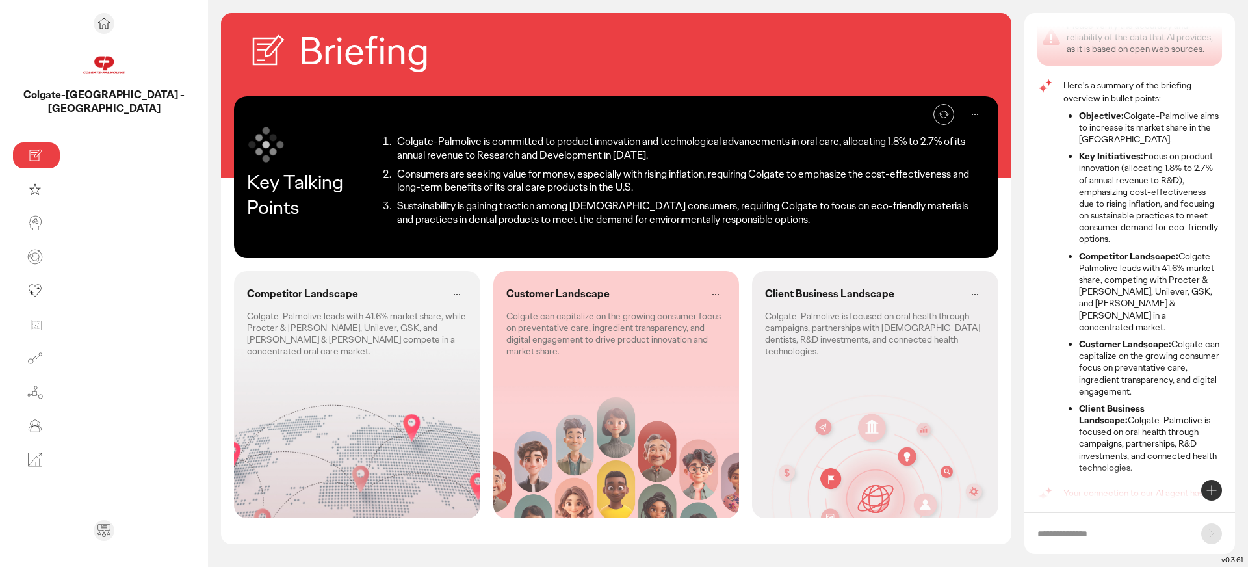
scroll to position [40, 0]
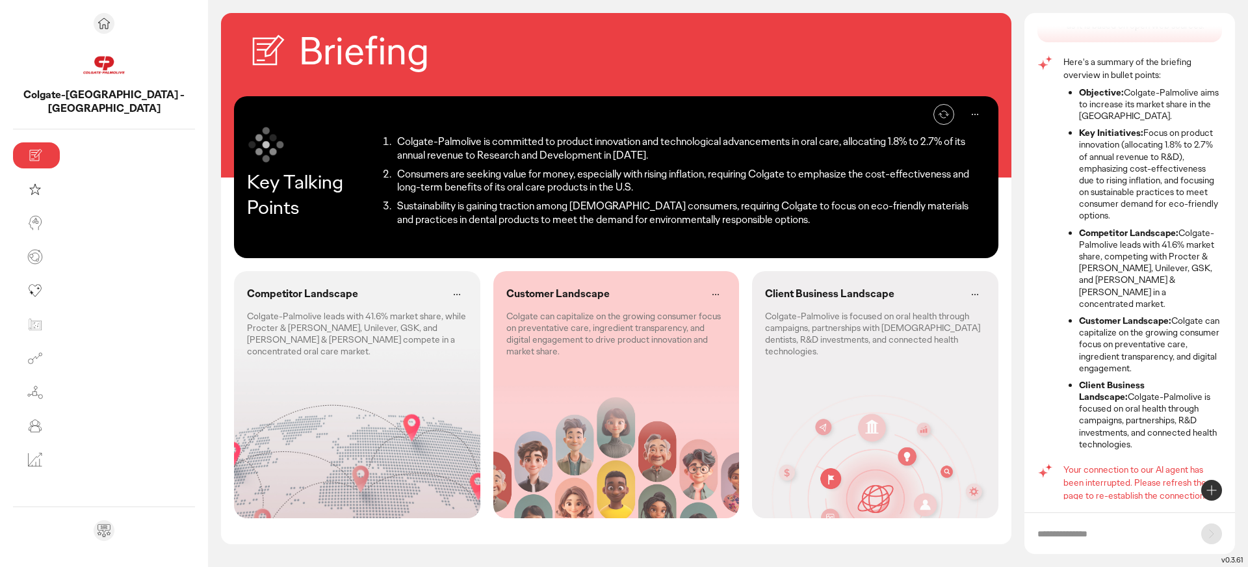
click at [1208, 484] on icon at bounding box center [1212, 490] width 16 height 16
click at [1132, 492] on p "Find cases from Truffles" at bounding box center [1118, 490] width 96 height 13
